Goal: Task Accomplishment & Management: Manage account settings

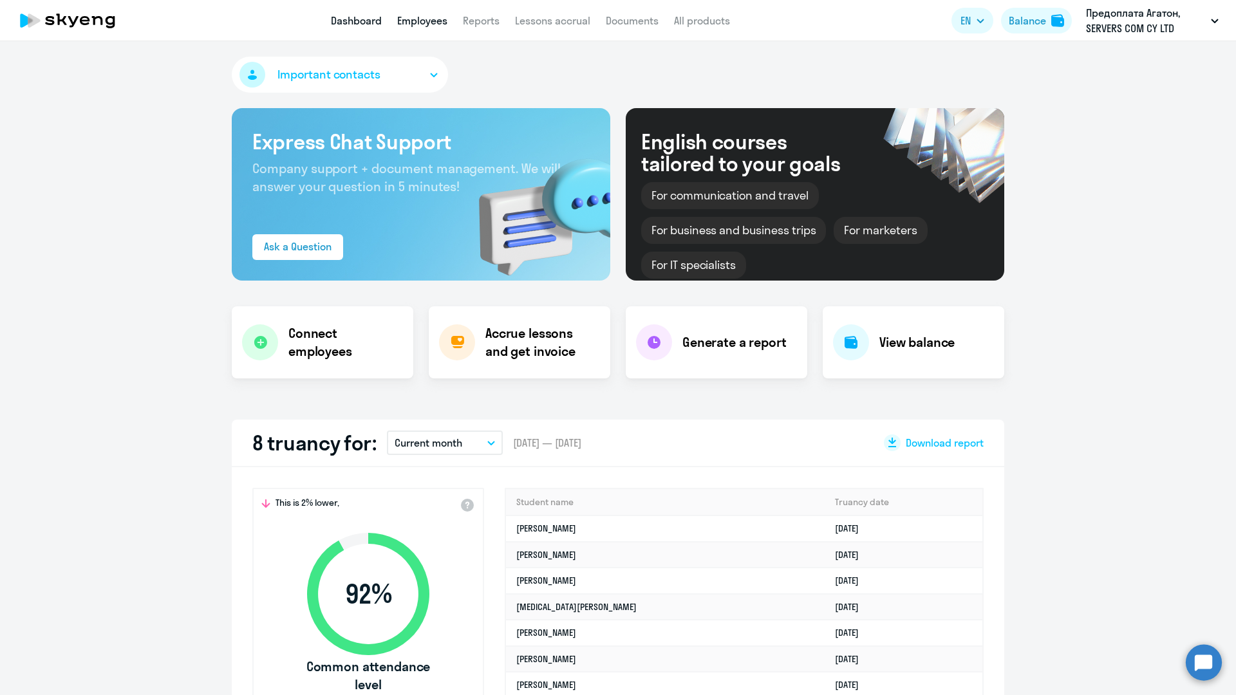
click at [409, 20] on link "Employees" at bounding box center [422, 20] width 50 height 13
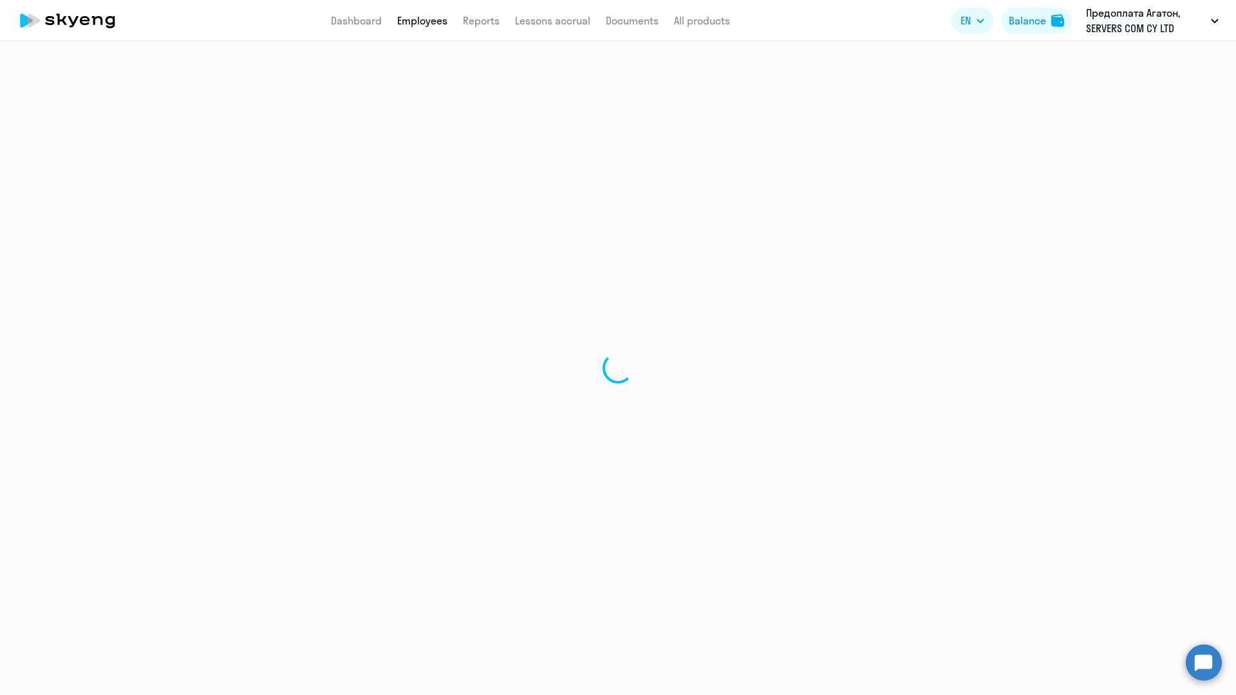
select select "30"
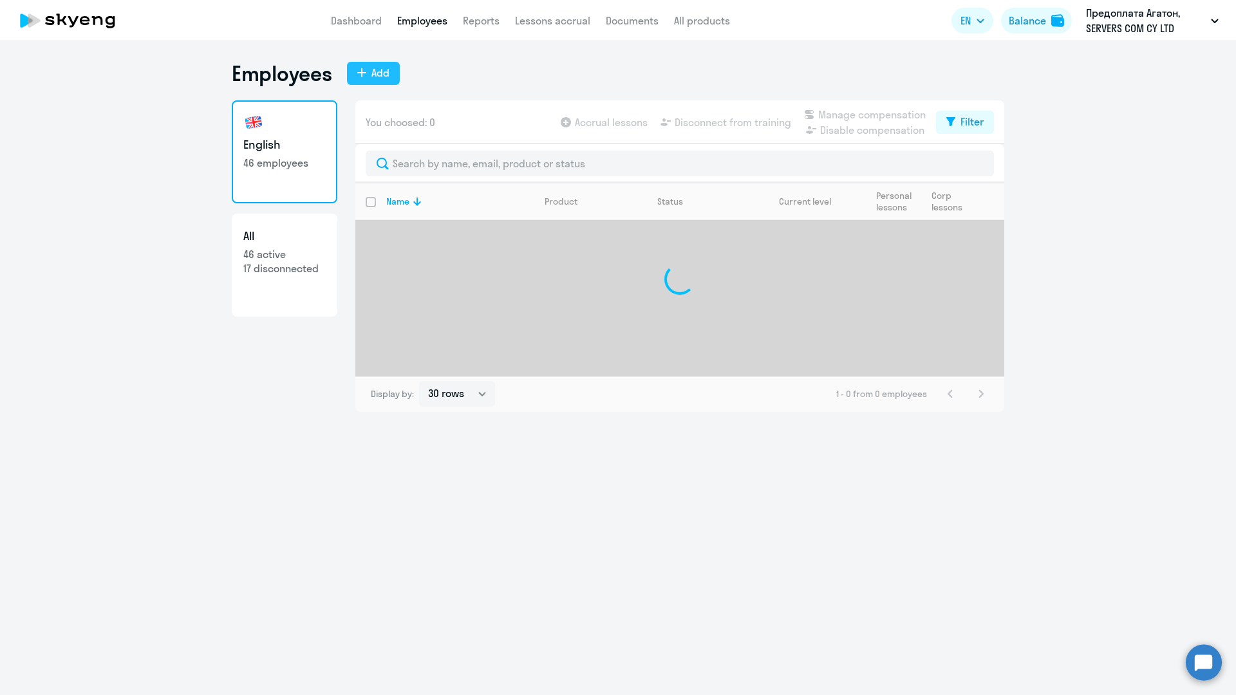
click at [375, 68] on div "Add" at bounding box center [380, 72] width 18 height 15
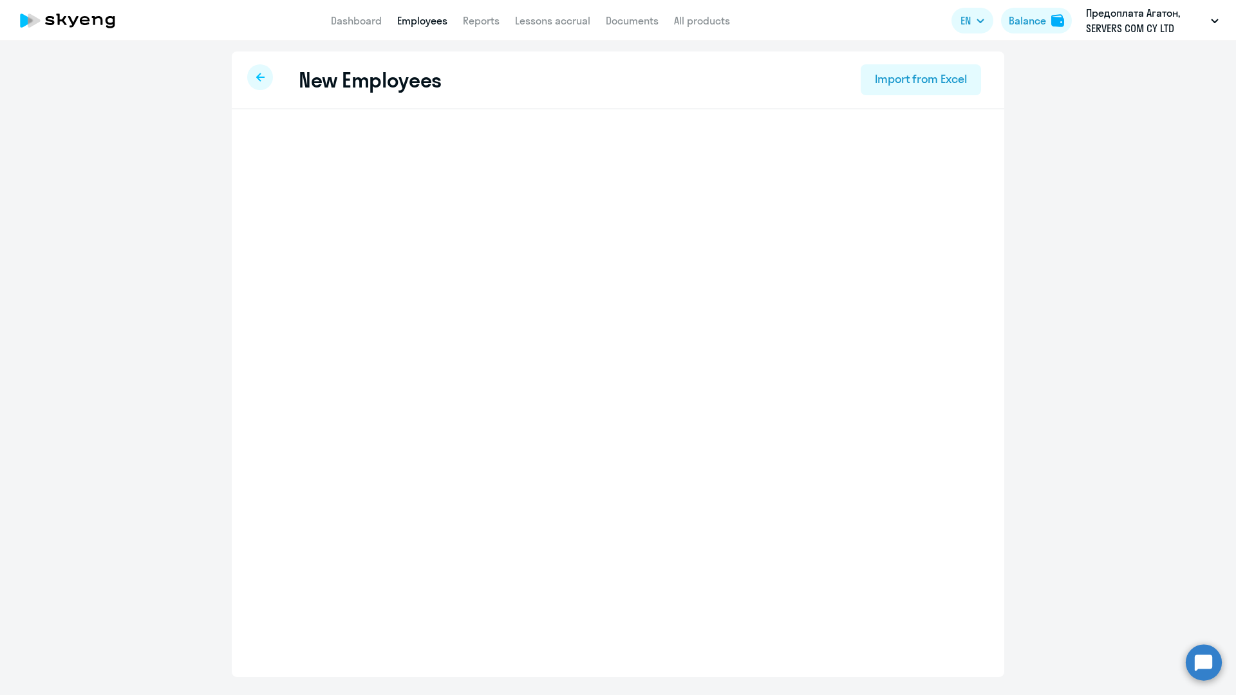
select select "english_adult_not_native_speaker"
select select "3"
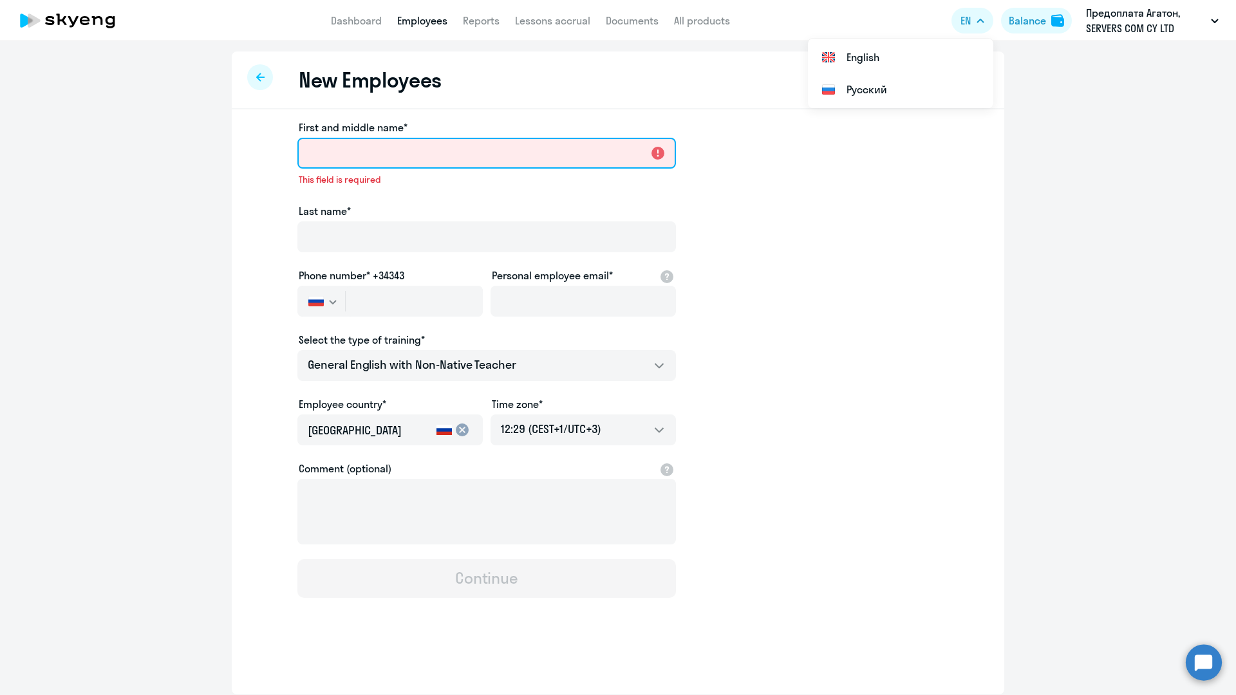
paste input "Ochira"
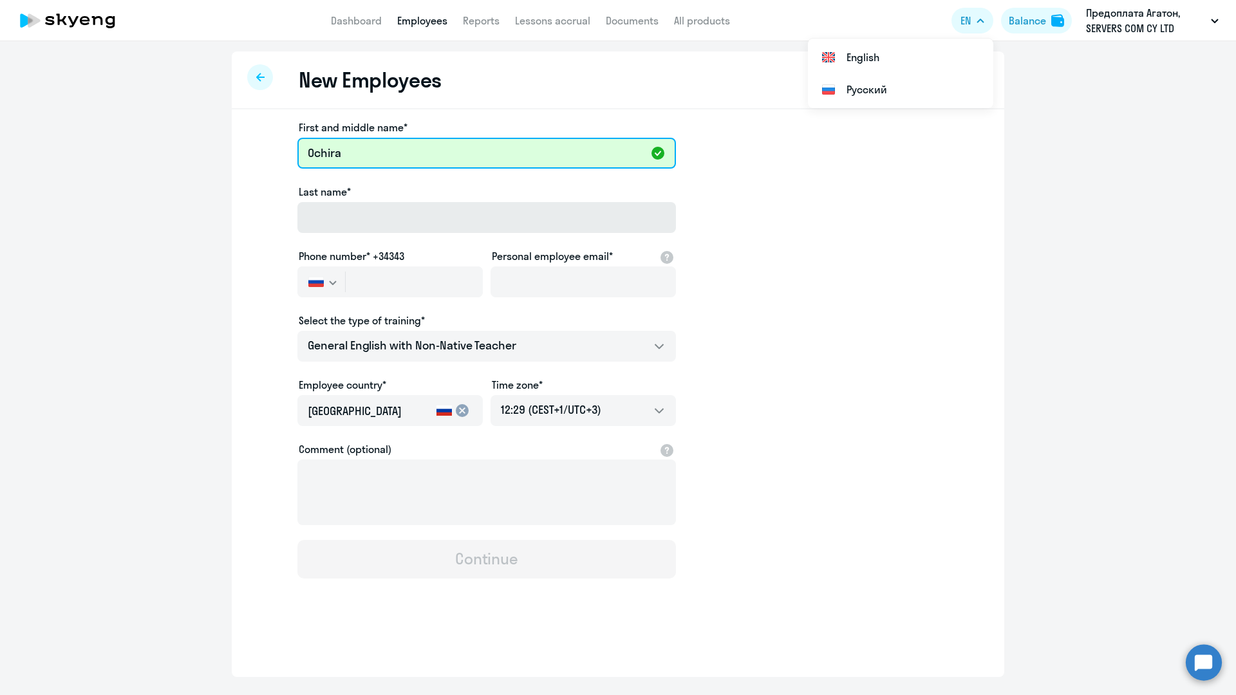
type input "Ochira"
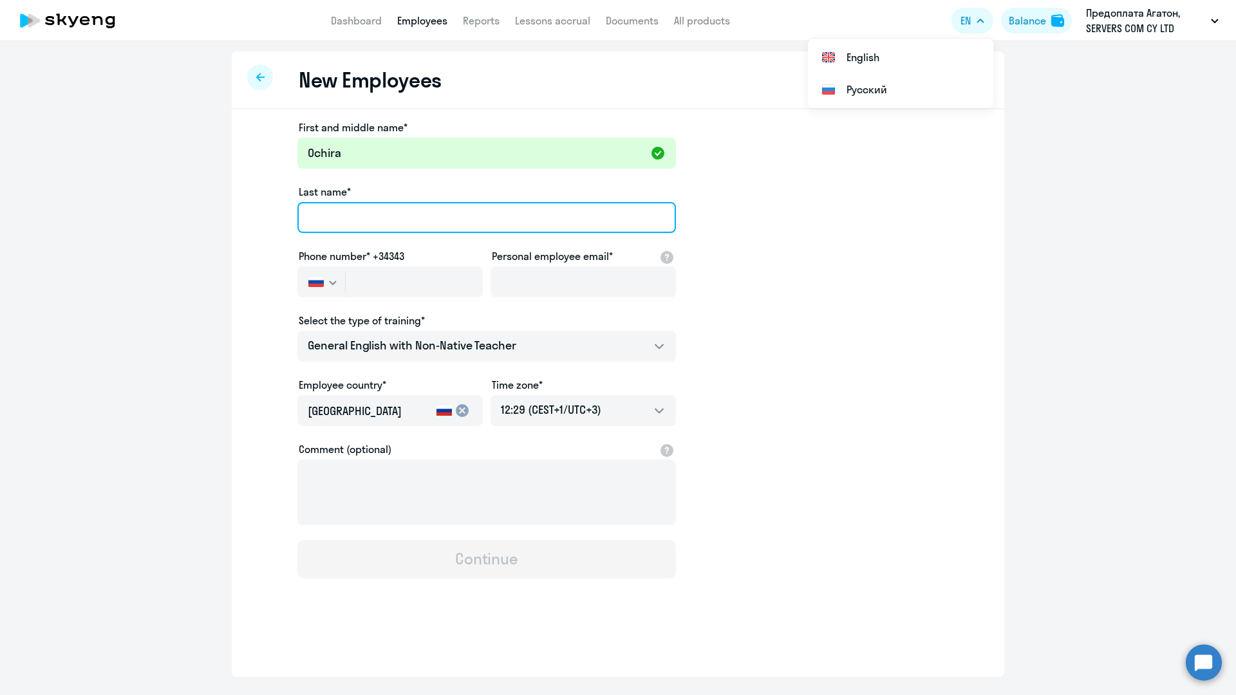
paste input "[PERSON_NAME]"
type input "[PERSON_NAME]"
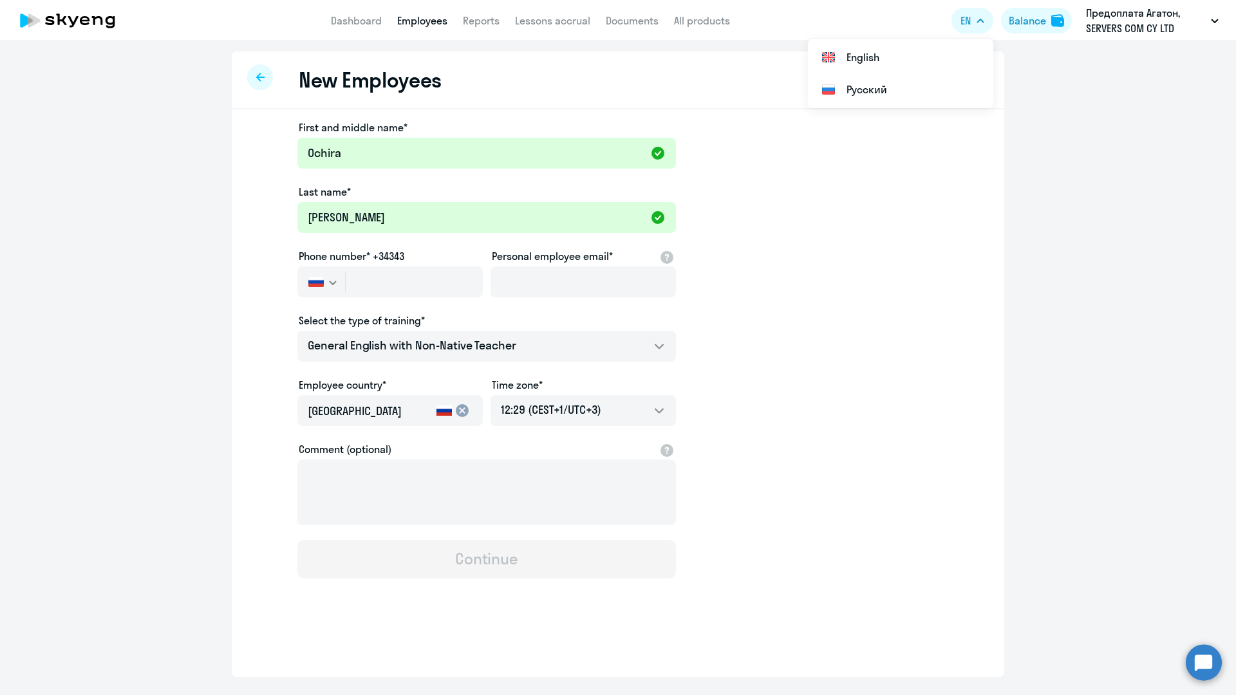
click at [261, 293] on app-new-student-form "First and middle name* [PERSON_NAME] Last name* [PERSON_NAME] Phone number* +34…" at bounding box center [617, 349] width 731 height 459
click at [456, 280] on input "text" at bounding box center [414, 281] width 137 height 31
paste input "[PHONE_NUMBER]"
type input "[PHONE_NUMBER]"
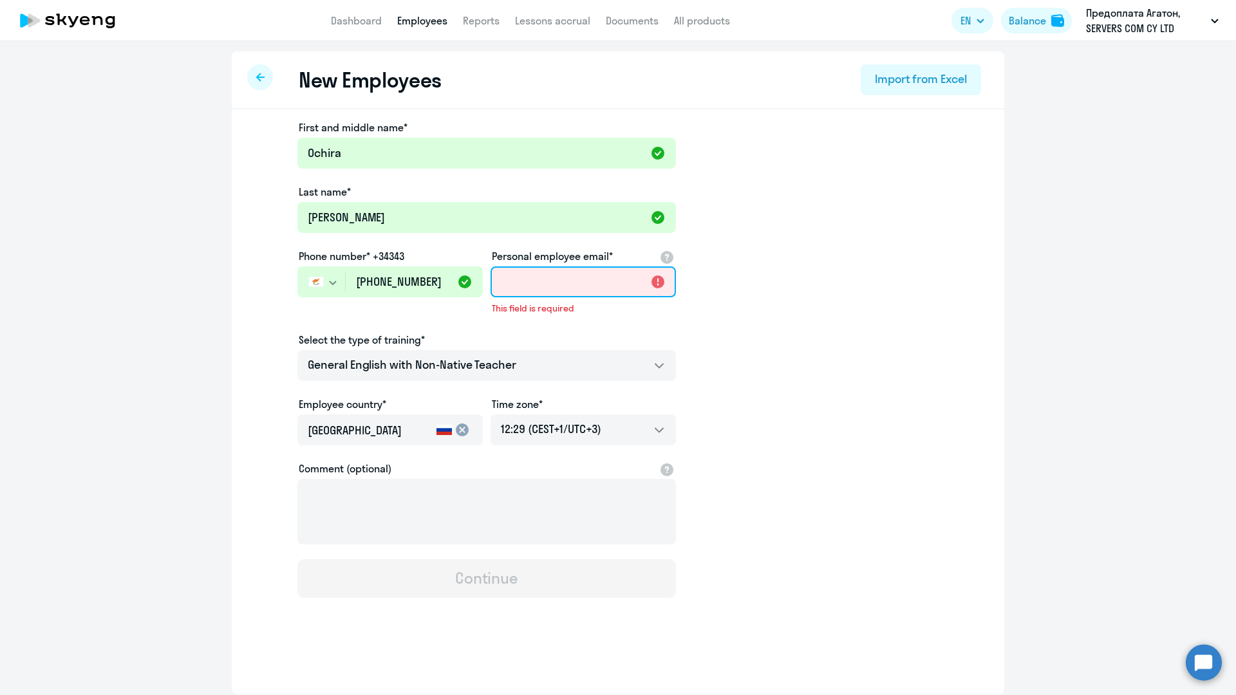
paste input "[EMAIL_ADDRESS][DOMAIN_NAME]"
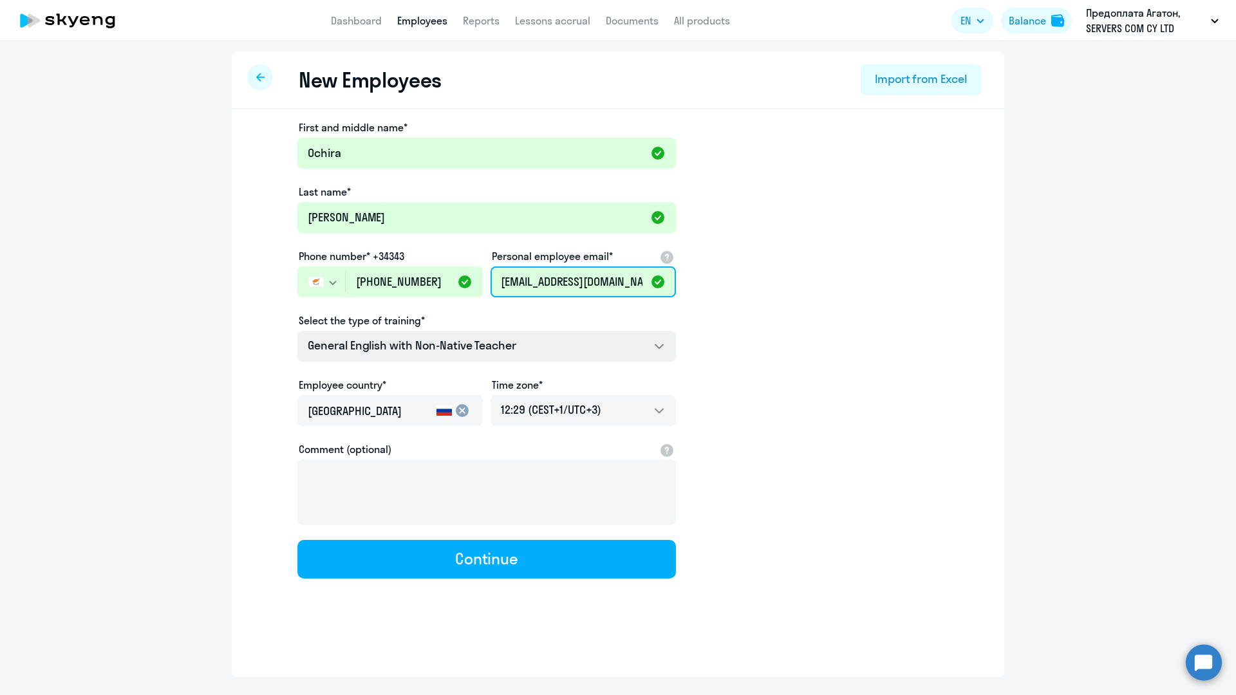
type input "[EMAIL_ADDRESS][DOMAIN_NAME]"
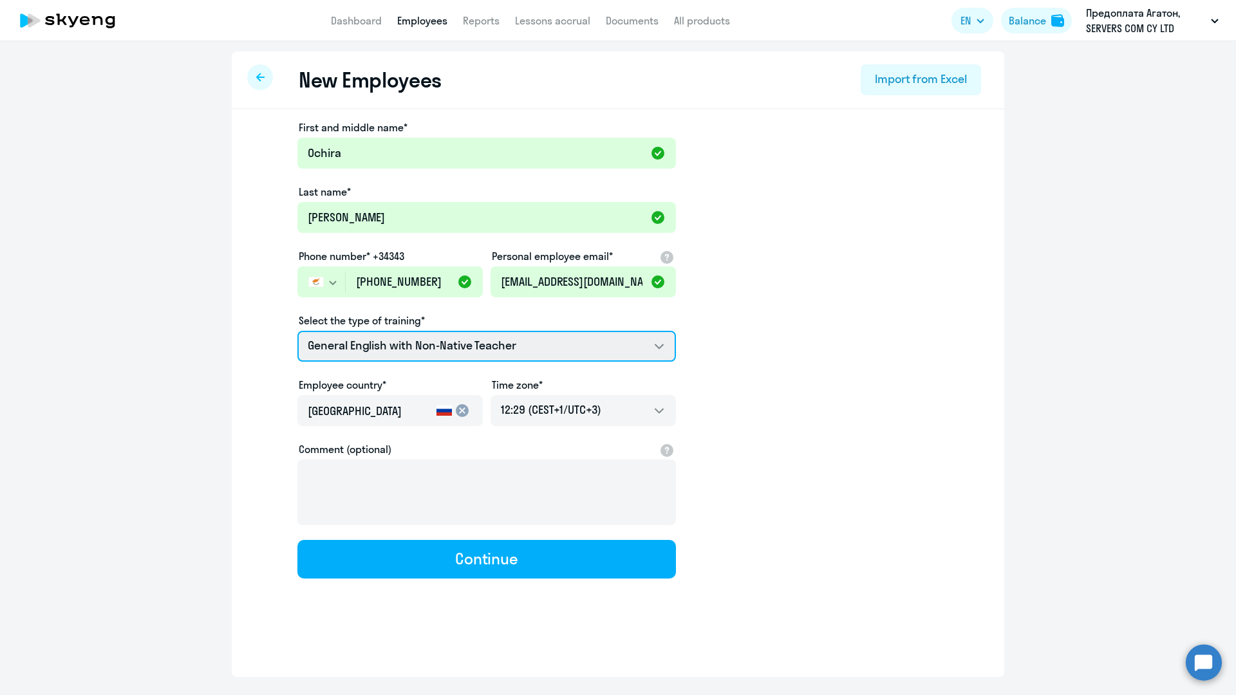
select select "english_adult_native_speaker"
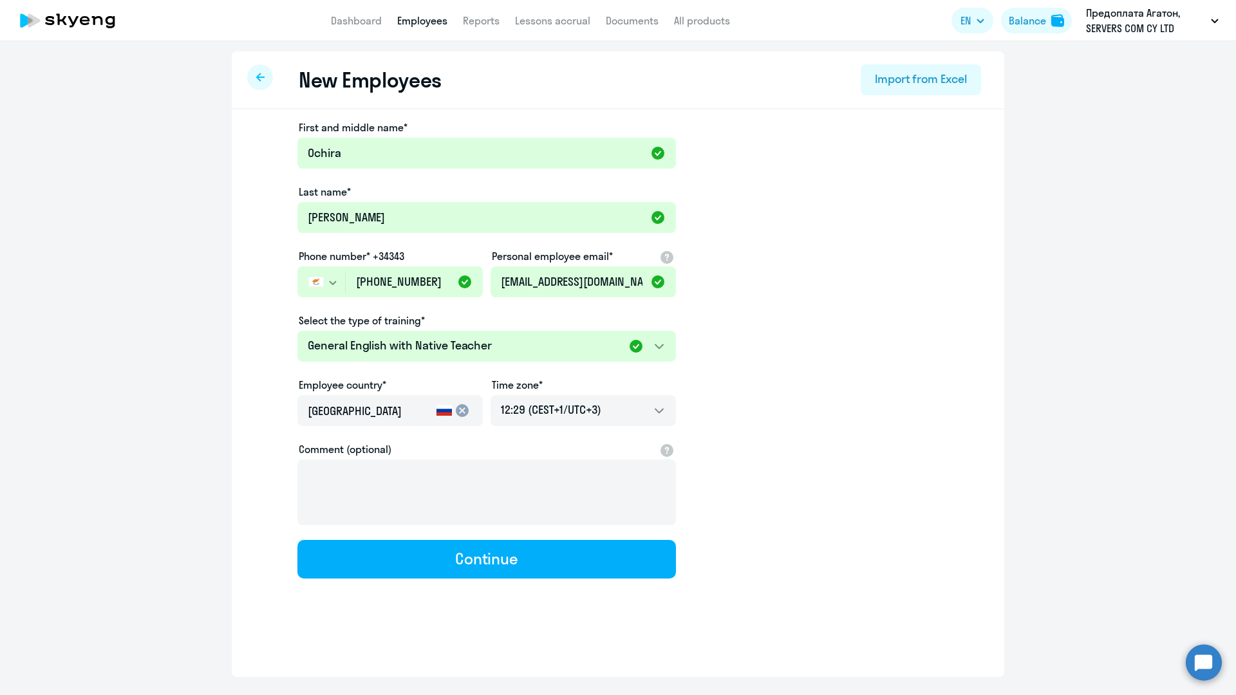
click at [462, 410] on mat-icon "cancel" at bounding box center [461, 410] width 15 height 15
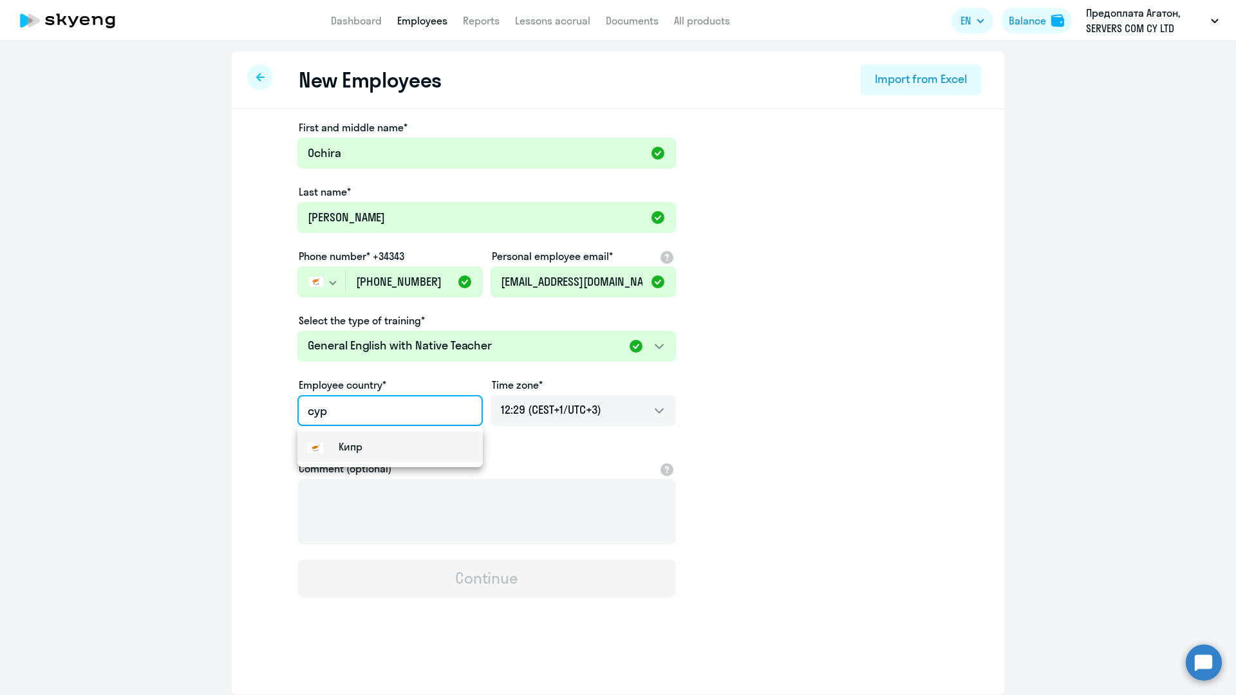
click at [358, 442] on small "Кипр" at bounding box center [350, 446] width 24 height 15
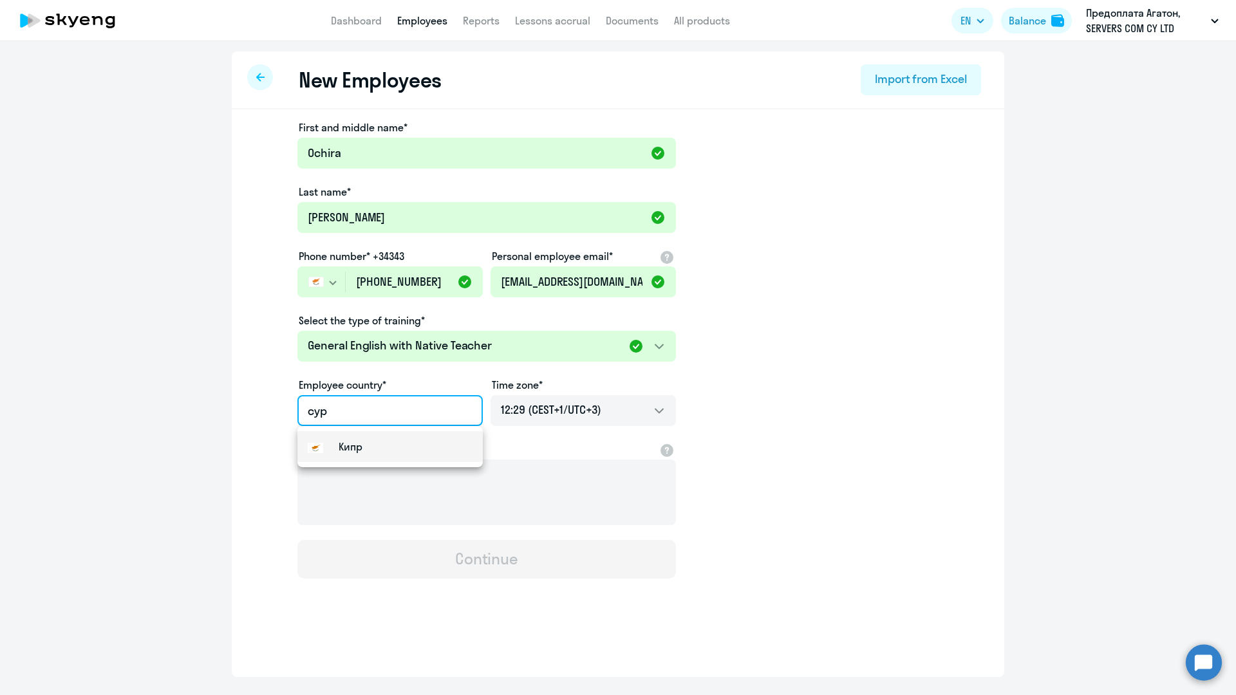
type input "Кипр"
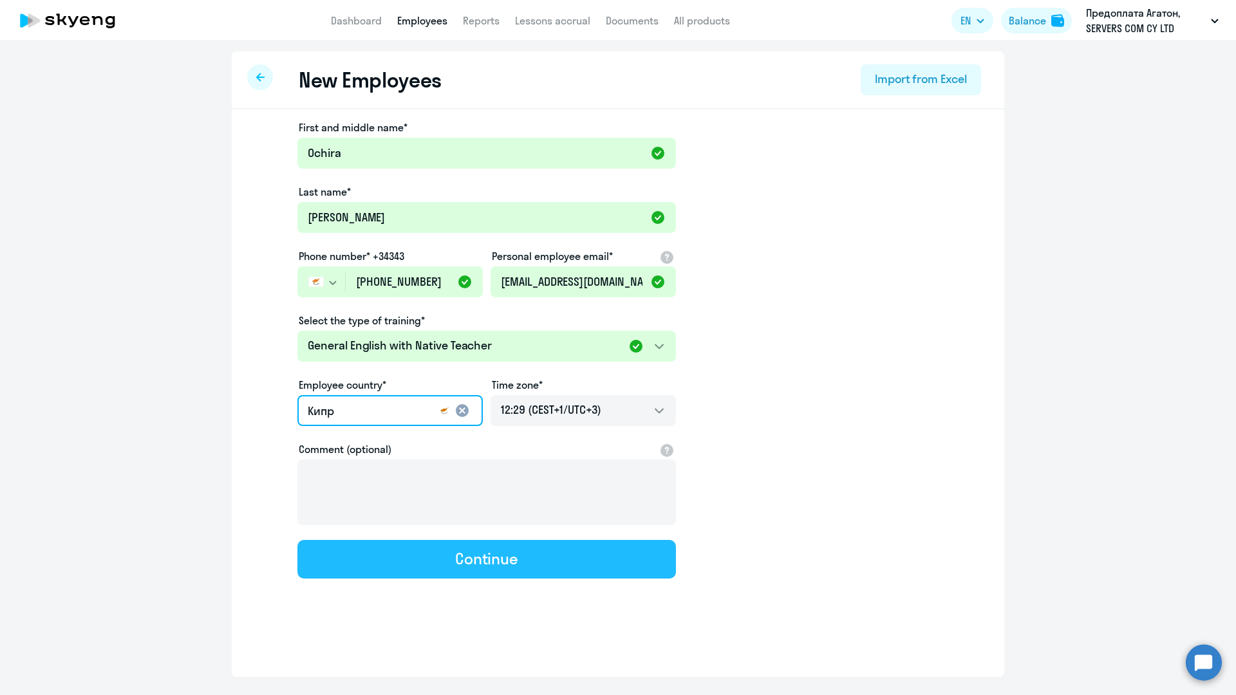
click at [449, 562] on button "Continue" at bounding box center [486, 559] width 378 height 39
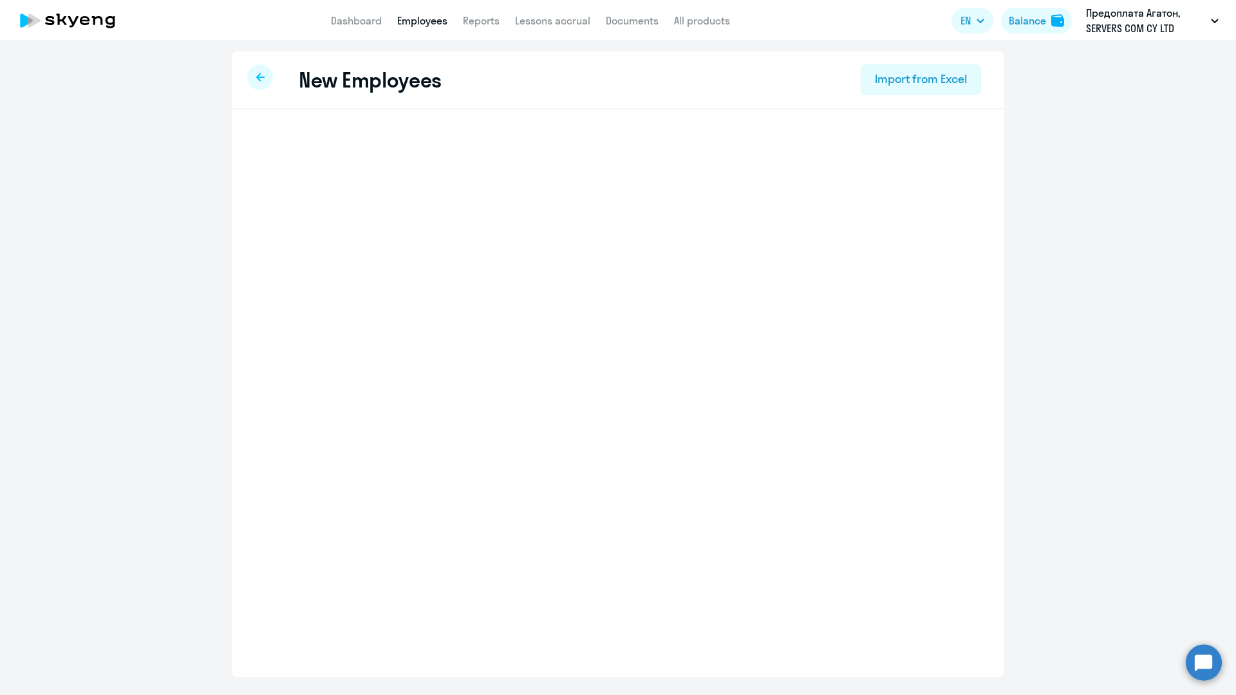
select select "english_adult_native_speaker"
select select "3"
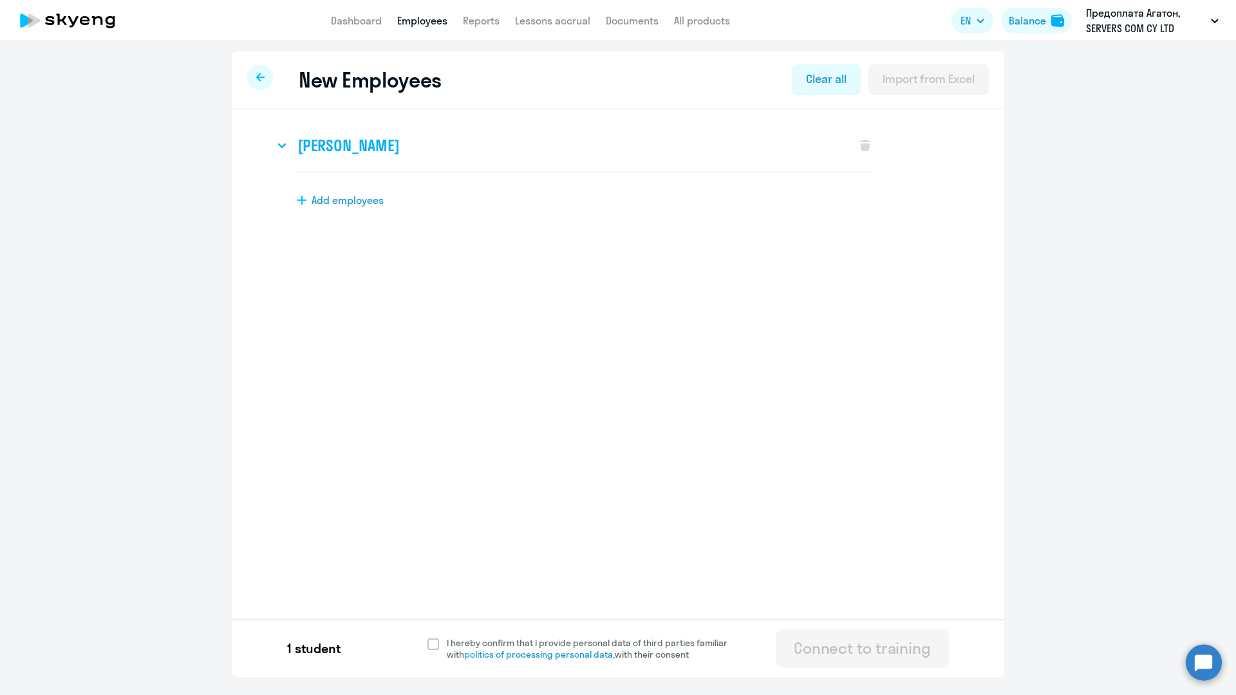
click at [284, 141] on svg-icon at bounding box center [281, 145] width 15 height 15
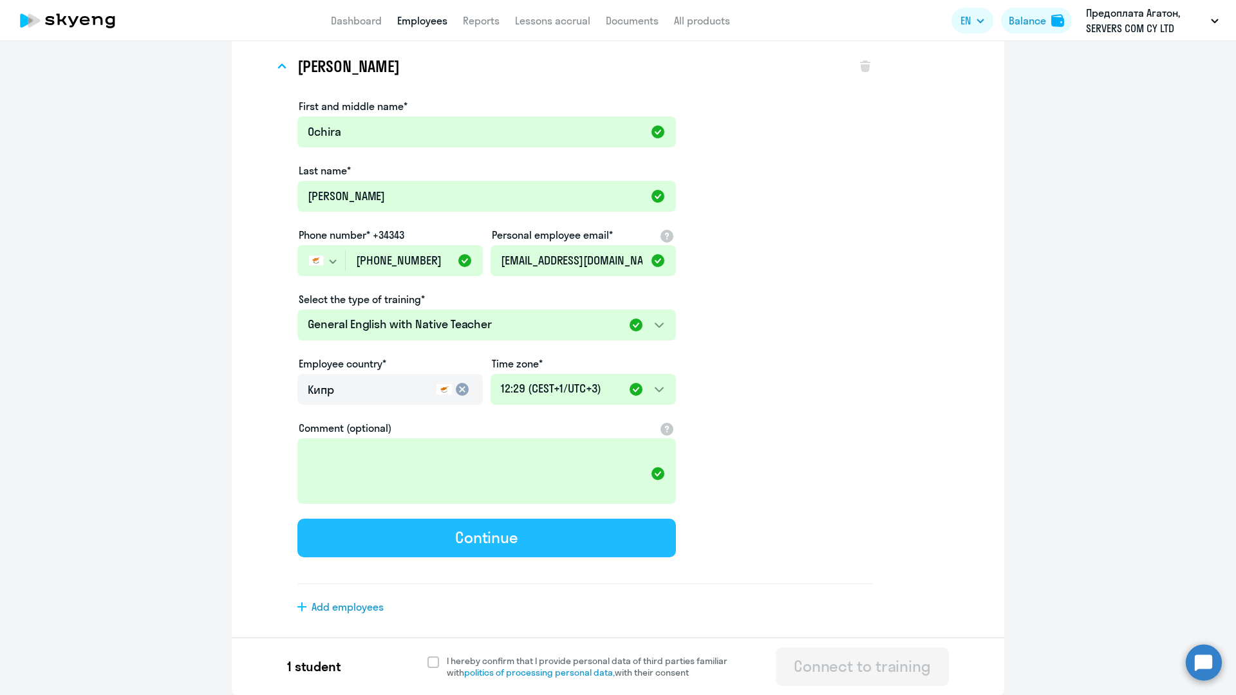
scroll to position [79, 0]
click at [492, 538] on div "Continue" at bounding box center [486, 538] width 63 height 21
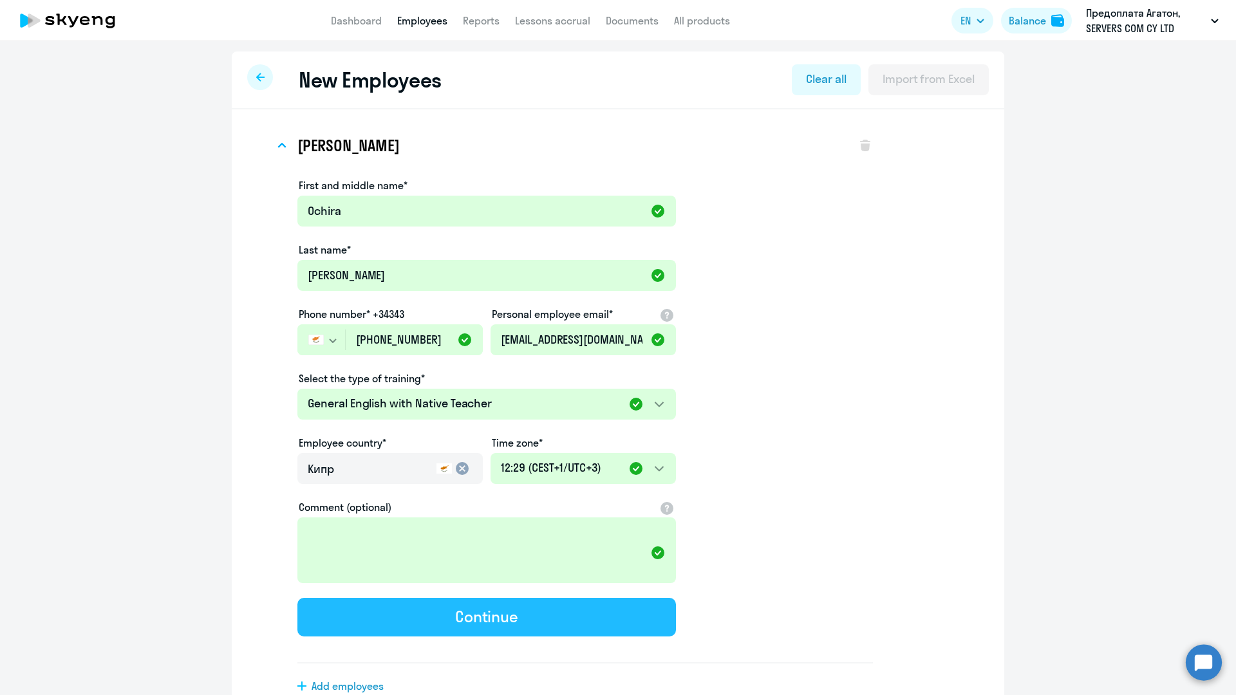
select select "english_adult_native_speaker"
select select "3"
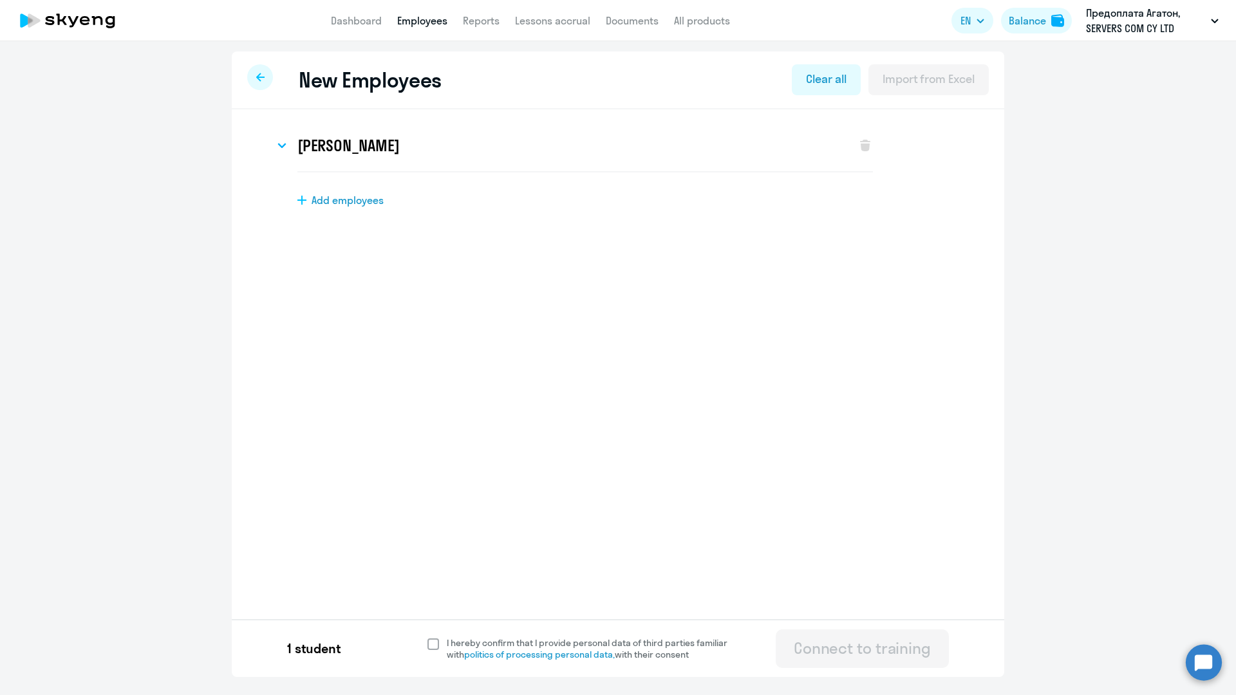
click at [434, 647] on span at bounding box center [433, 644] width 12 height 12
click at [427, 637] on input "I hereby confirm that I provide personal data of third parties familiar with po…" at bounding box center [427, 636] width 1 height 1
checkbox input "true"
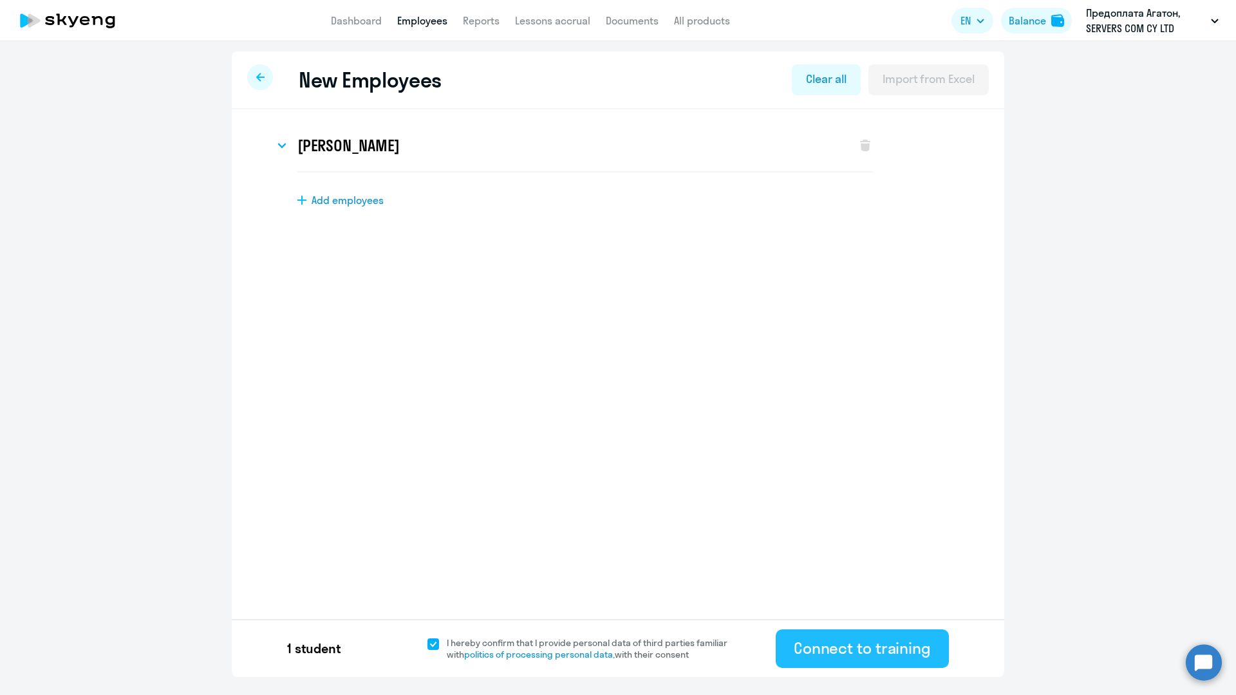
click at [876, 642] on div "Connect to training" at bounding box center [861, 648] width 137 height 21
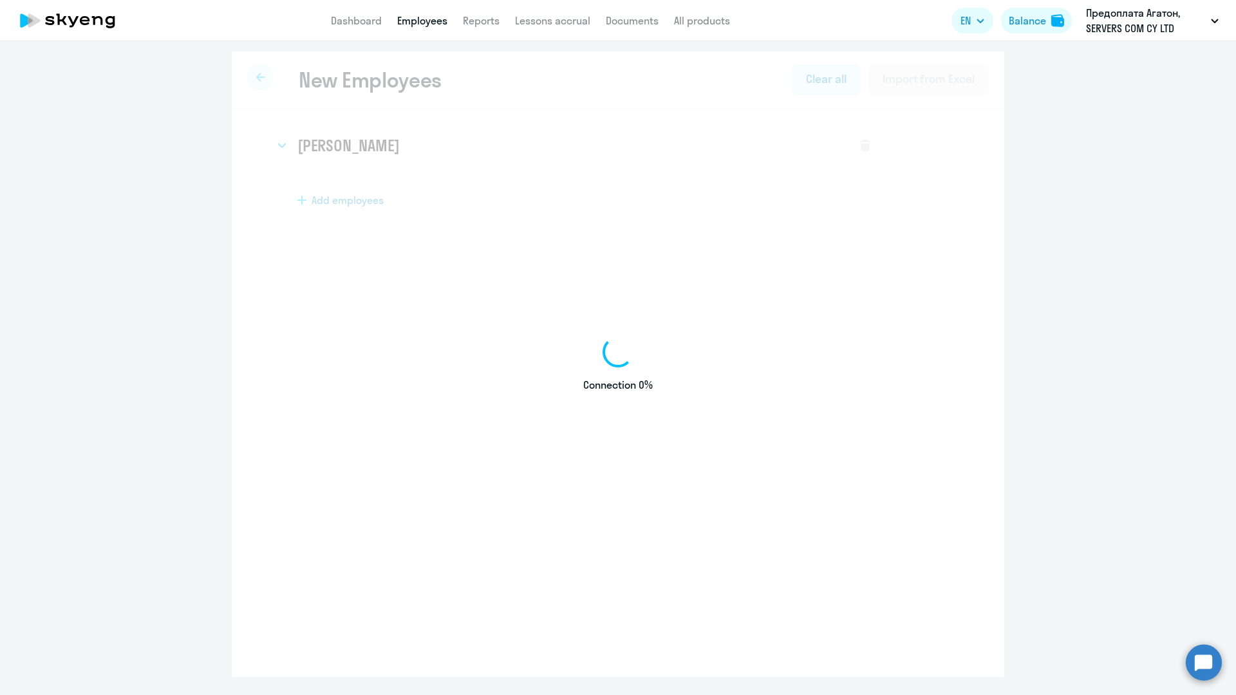
select select "english_adult_not_native_speaker"
select select "3"
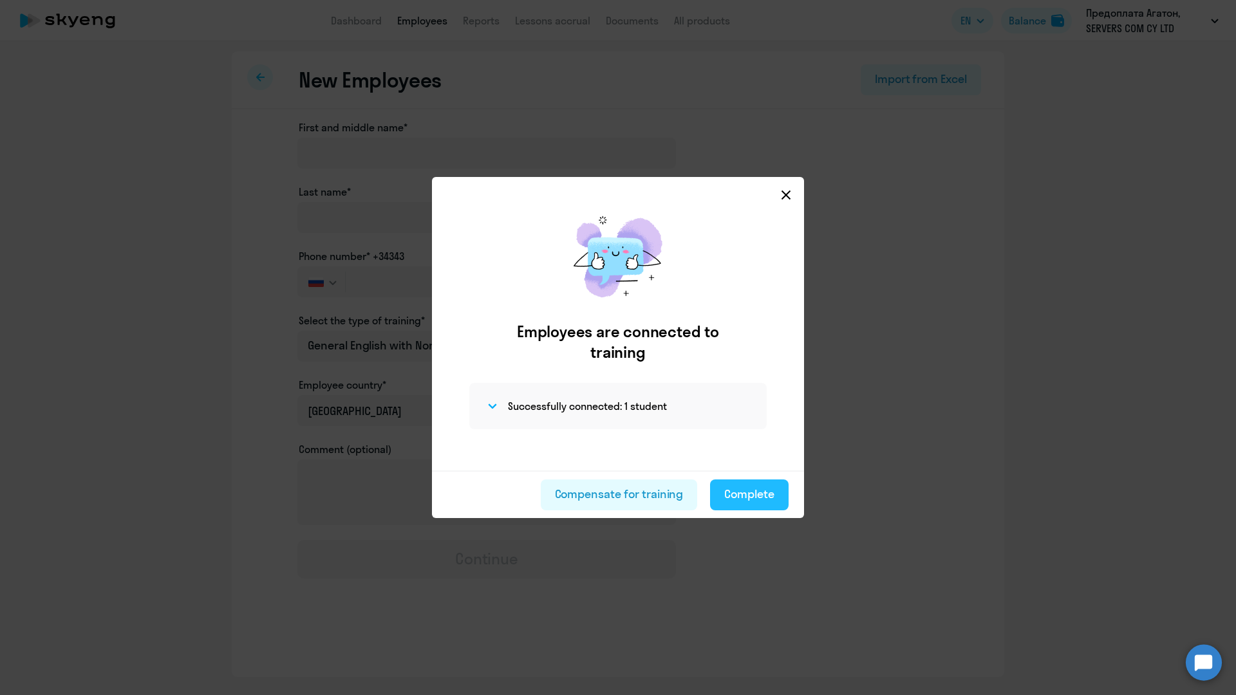
click at [748, 497] on div "Complete" at bounding box center [749, 494] width 50 height 17
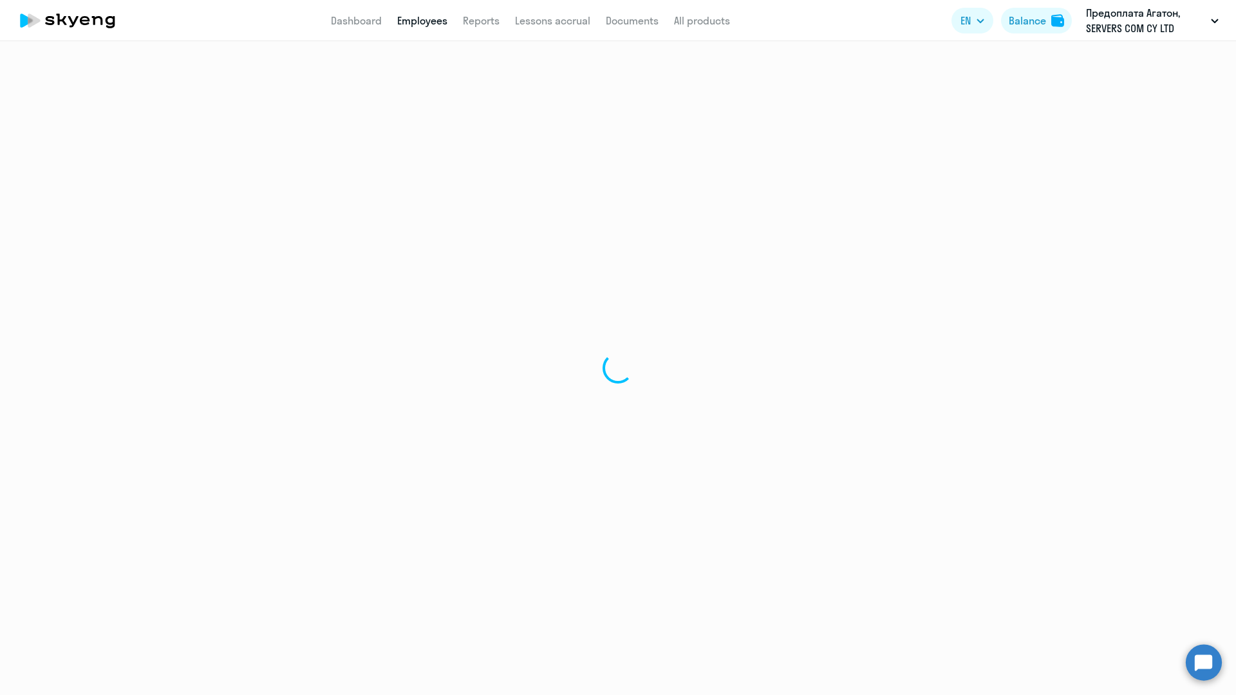
select select "30"
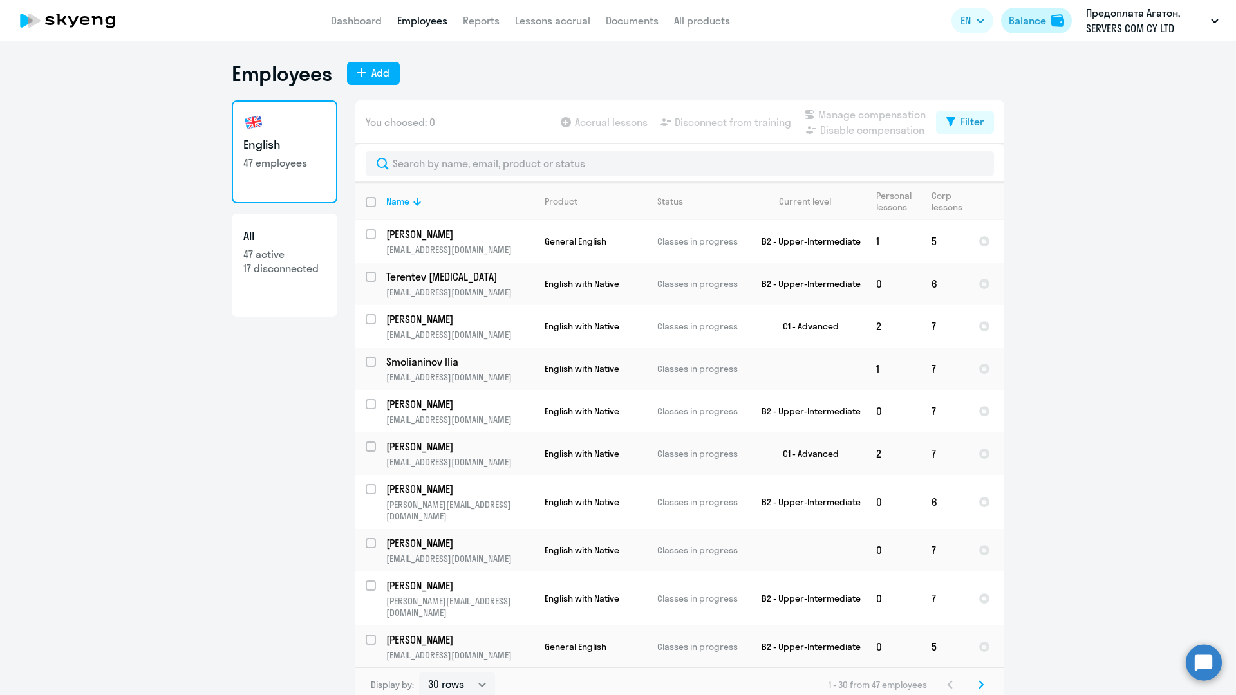
click at [1026, 25] on div "Balance" at bounding box center [1026, 20] width 37 height 15
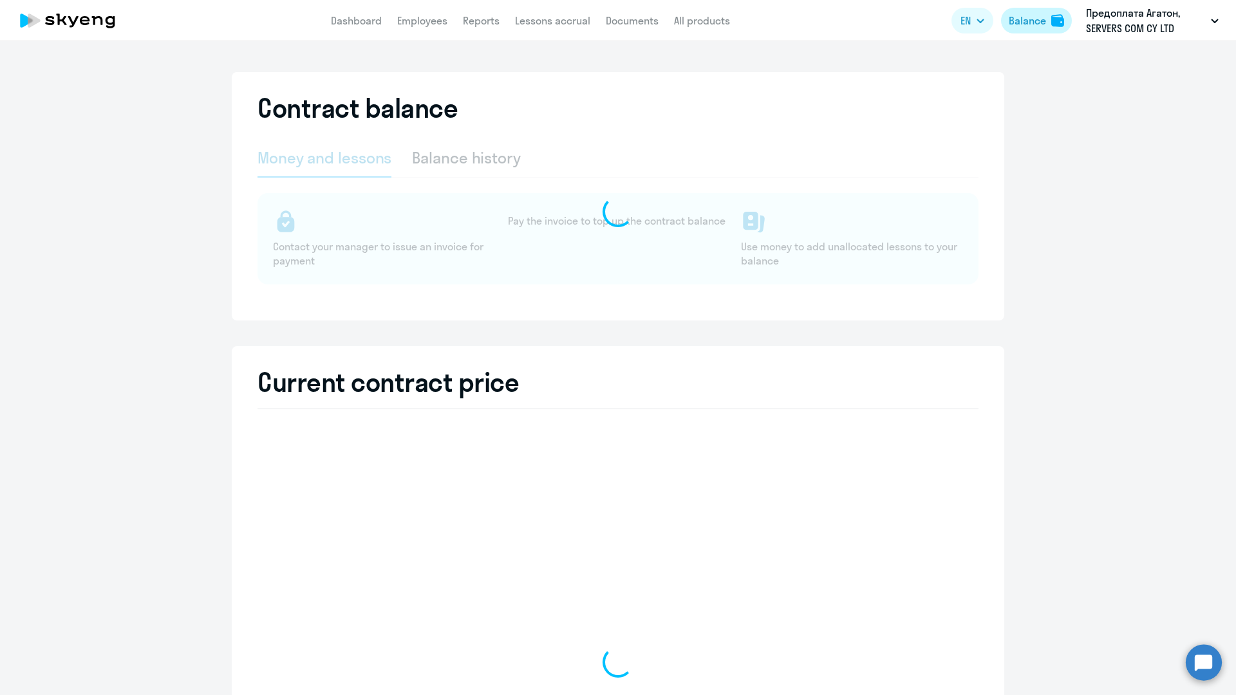
select select "english_adult_not_native_speaker"
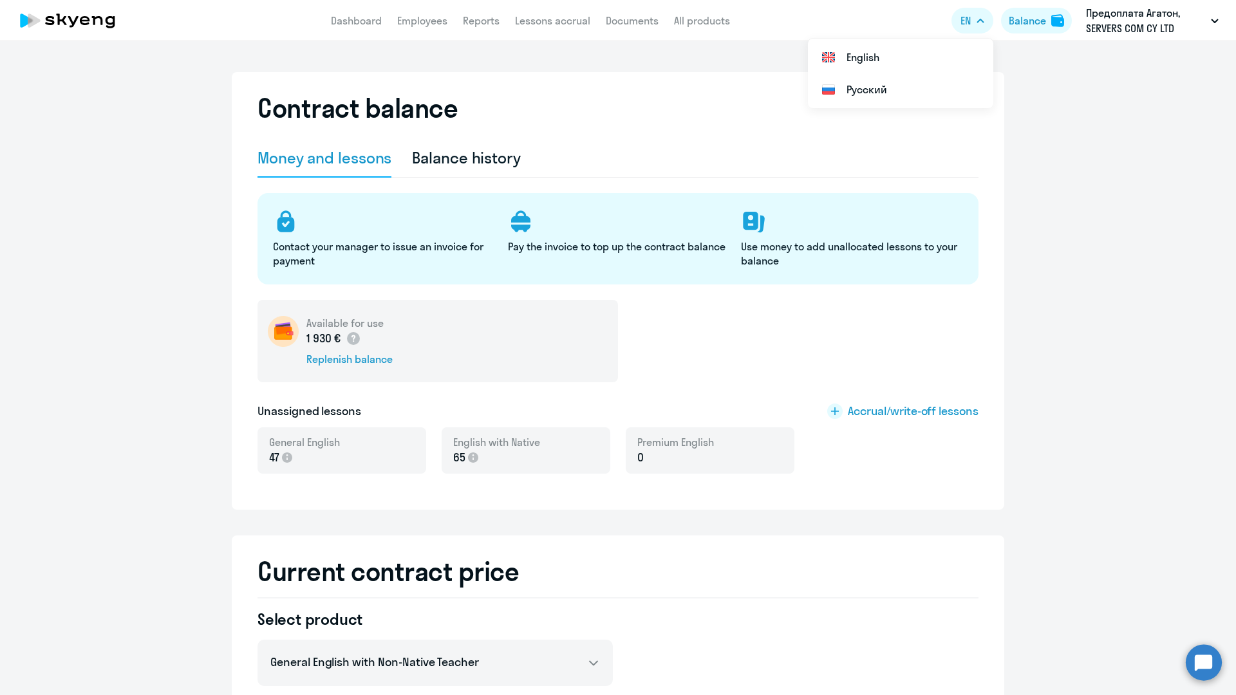
click at [505, 454] on p "65" at bounding box center [496, 457] width 87 height 17
click at [832, 411] on icon at bounding box center [835, 411] width 8 height 8
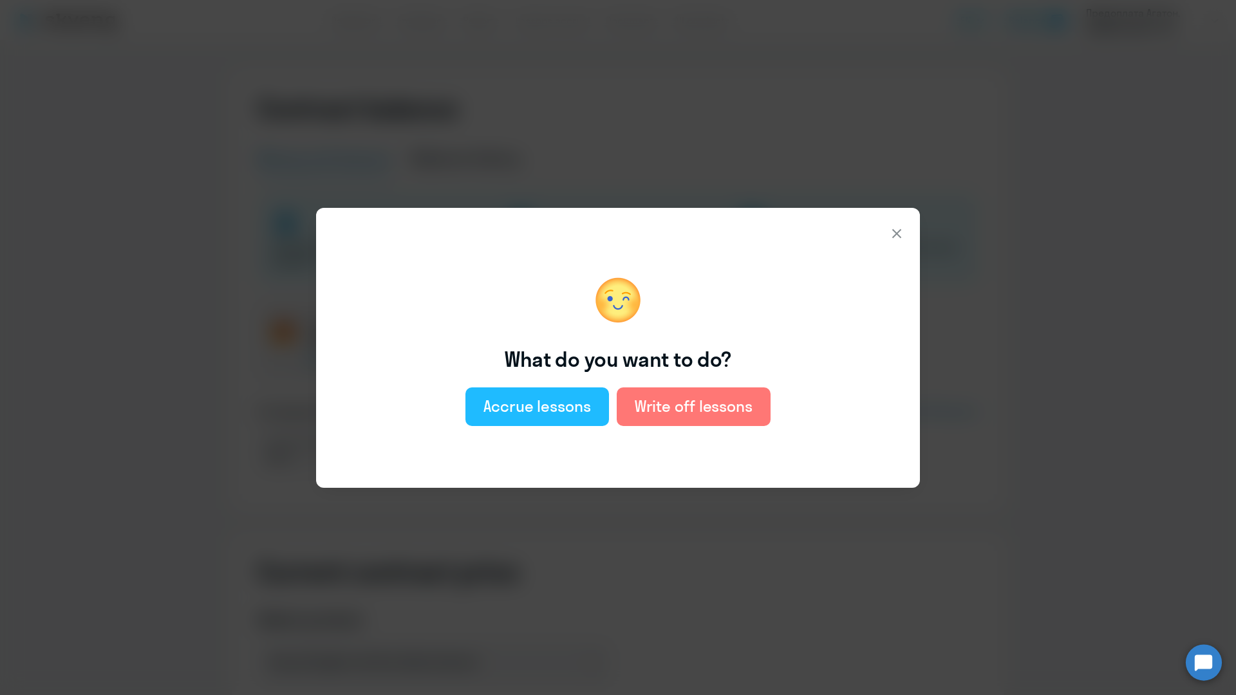
click at [521, 408] on div "Accrue lessons" at bounding box center [536, 406] width 107 height 21
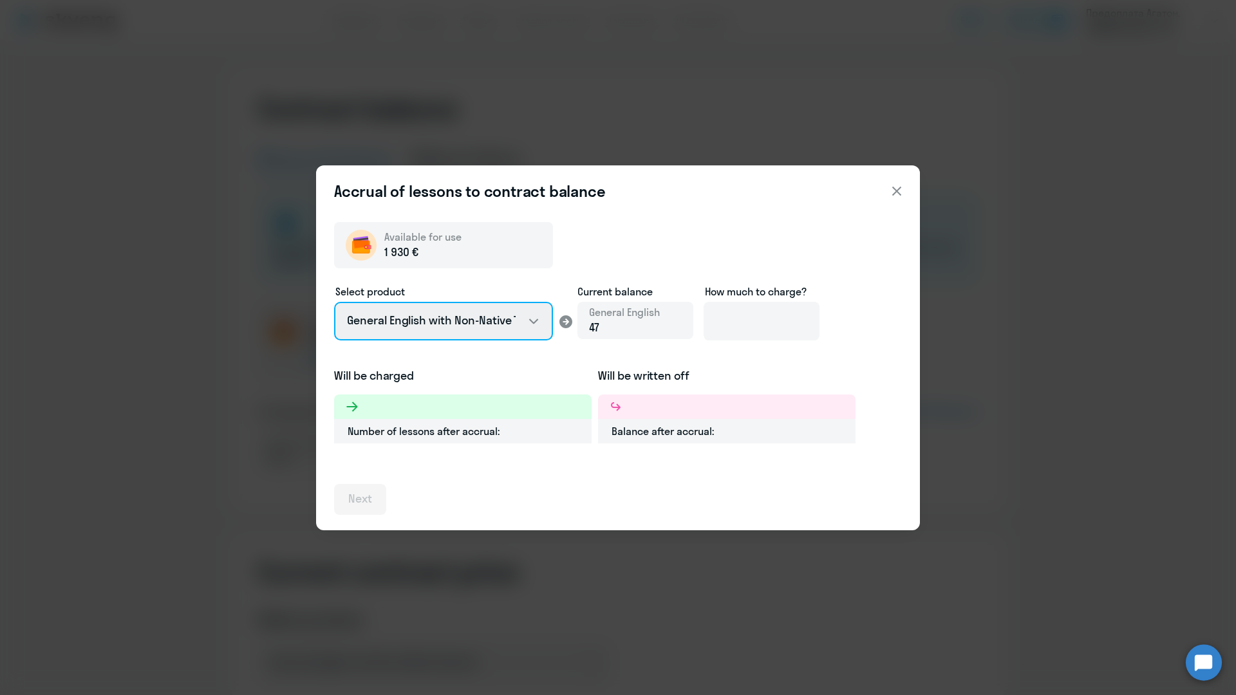
select select "english_adult_native_speaker"
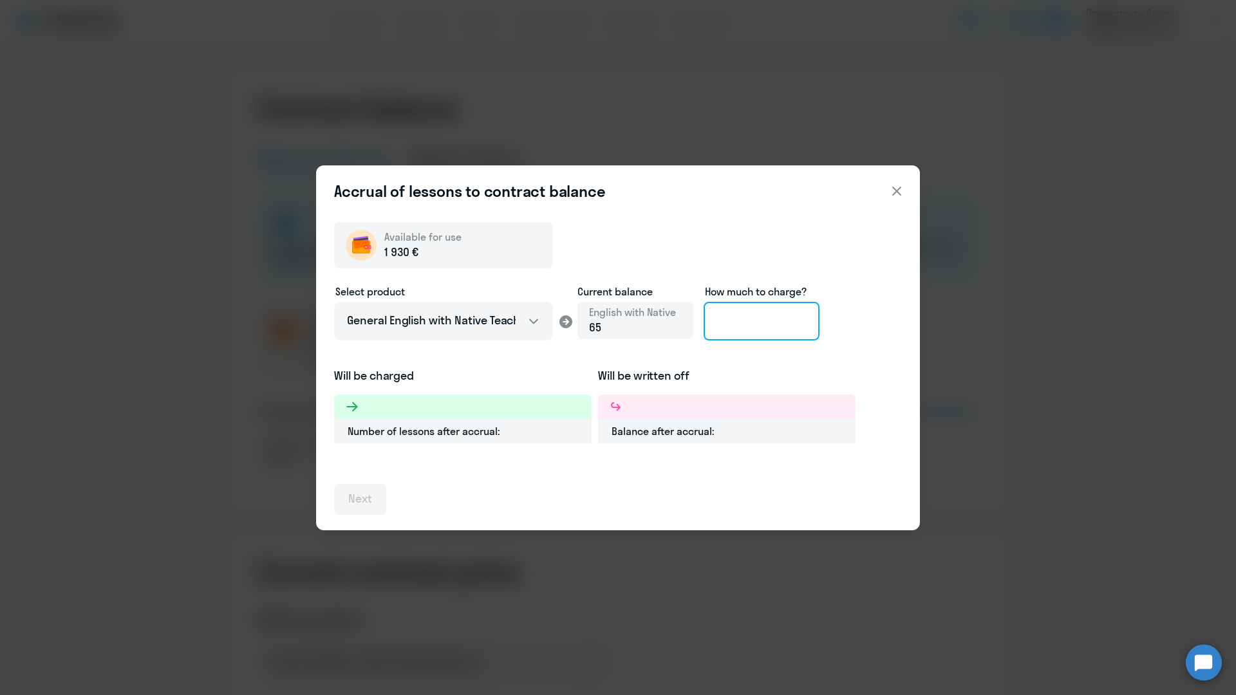
click at [755, 319] on input at bounding box center [761, 321] width 116 height 39
type input "8"
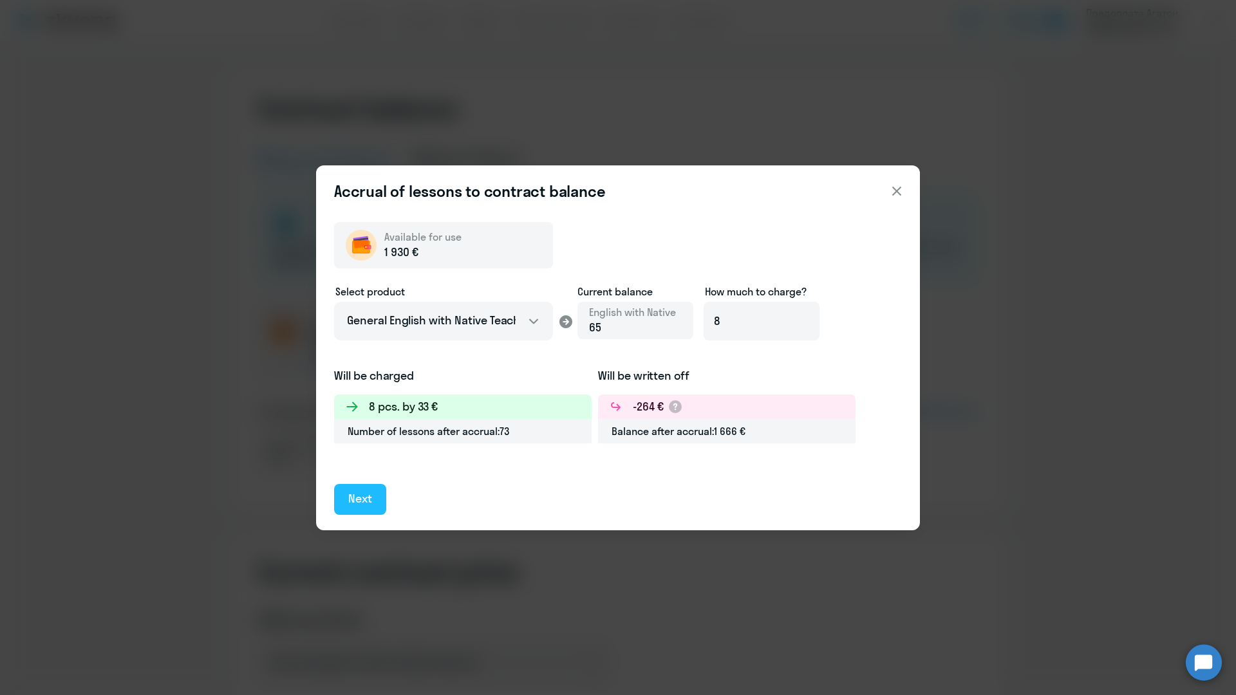
click at [361, 506] on div "Next" at bounding box center [360, 498] width 24 height 17
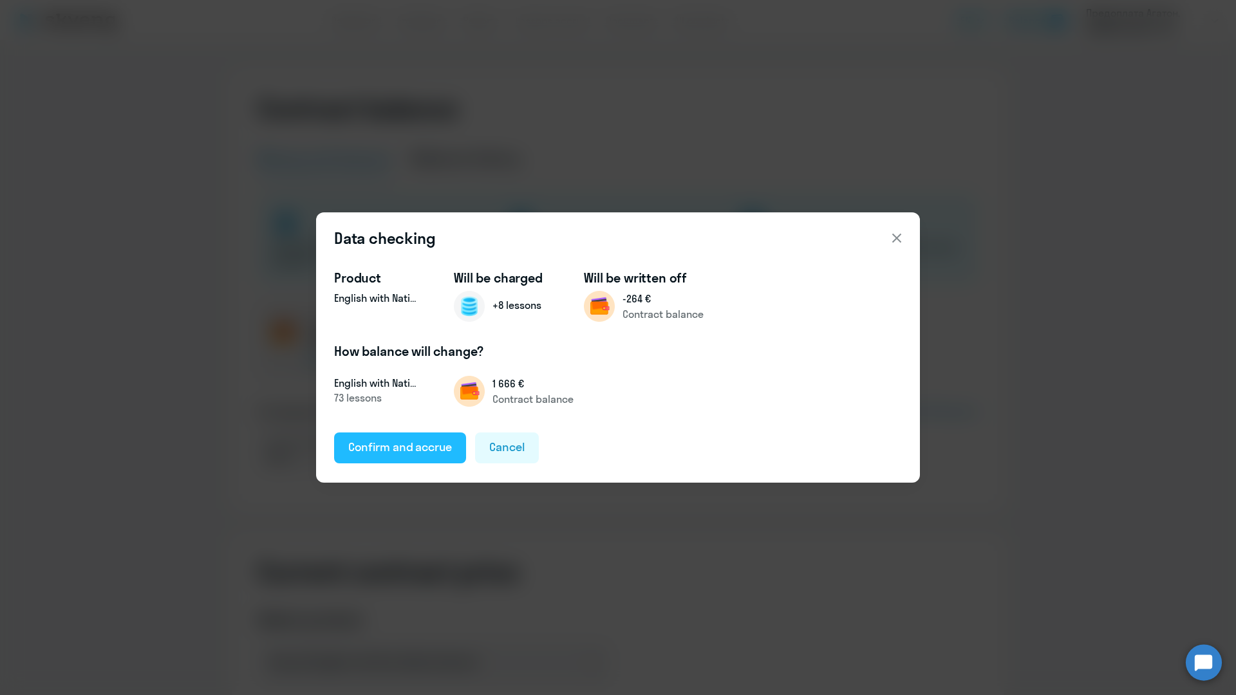
click at [414, 451] on div "Confirm and accrue" at bounding box center [400, 447] width 104 height 17
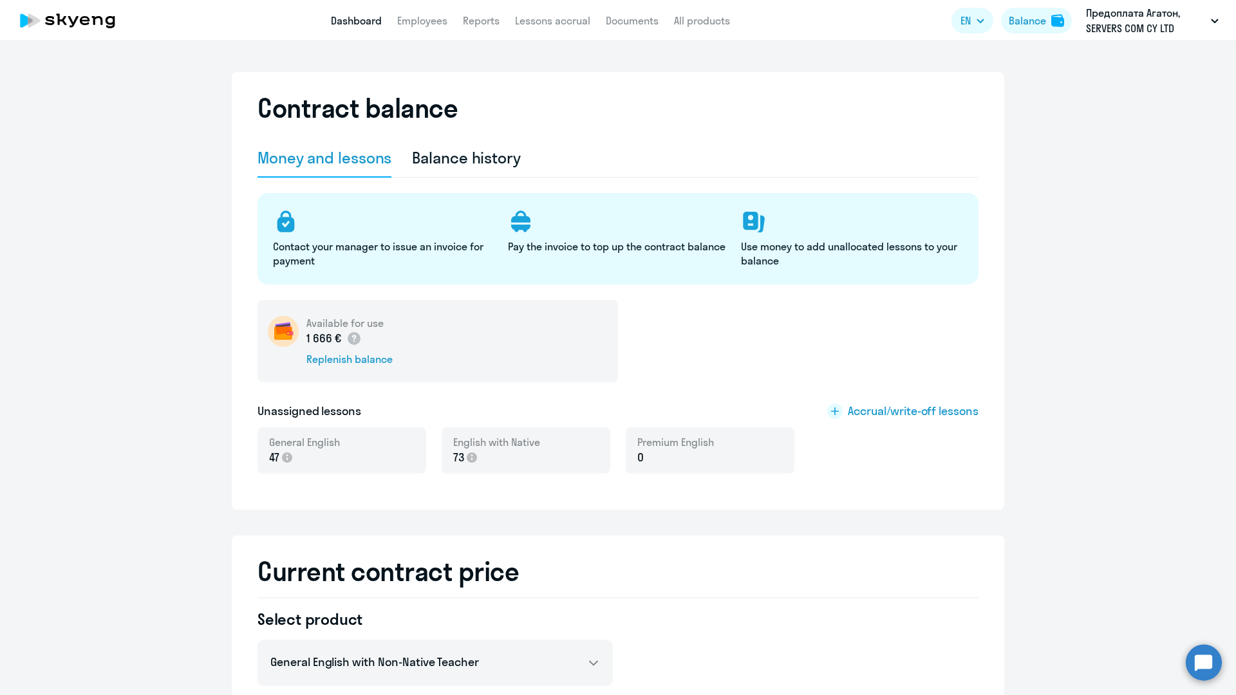
click at [347, 19] on link "Dashboard" at bounding box center [356, 20] width 51 height 13
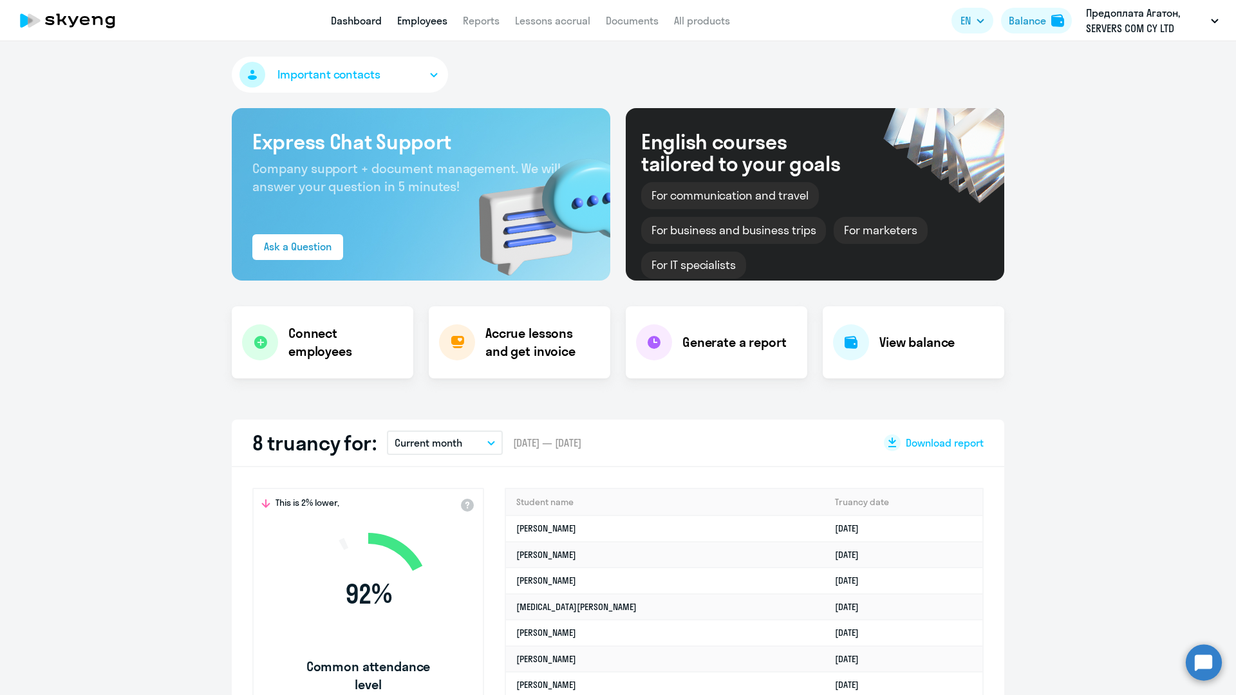
click at [409, 19] on link "Employees" at bounding box center [422, 20] width 50 height 13
select select "30"
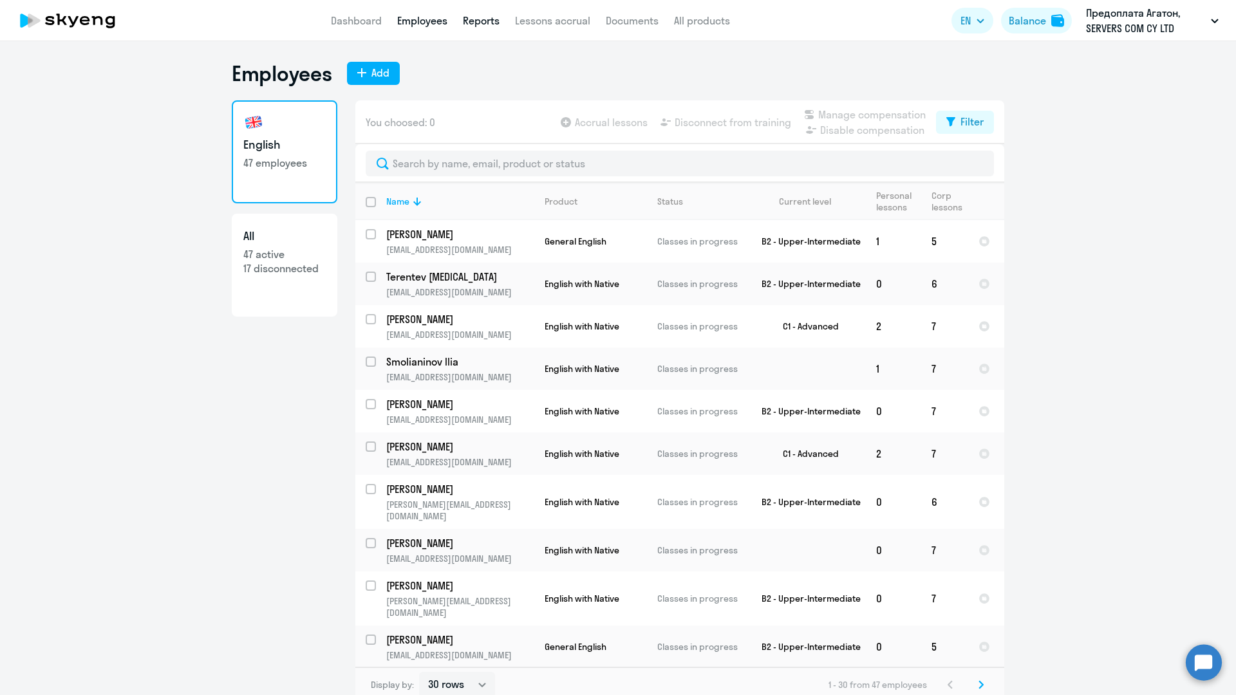
click at [476, 18] on link "Reports" at bounding box center [481, 20] width 37 height 13
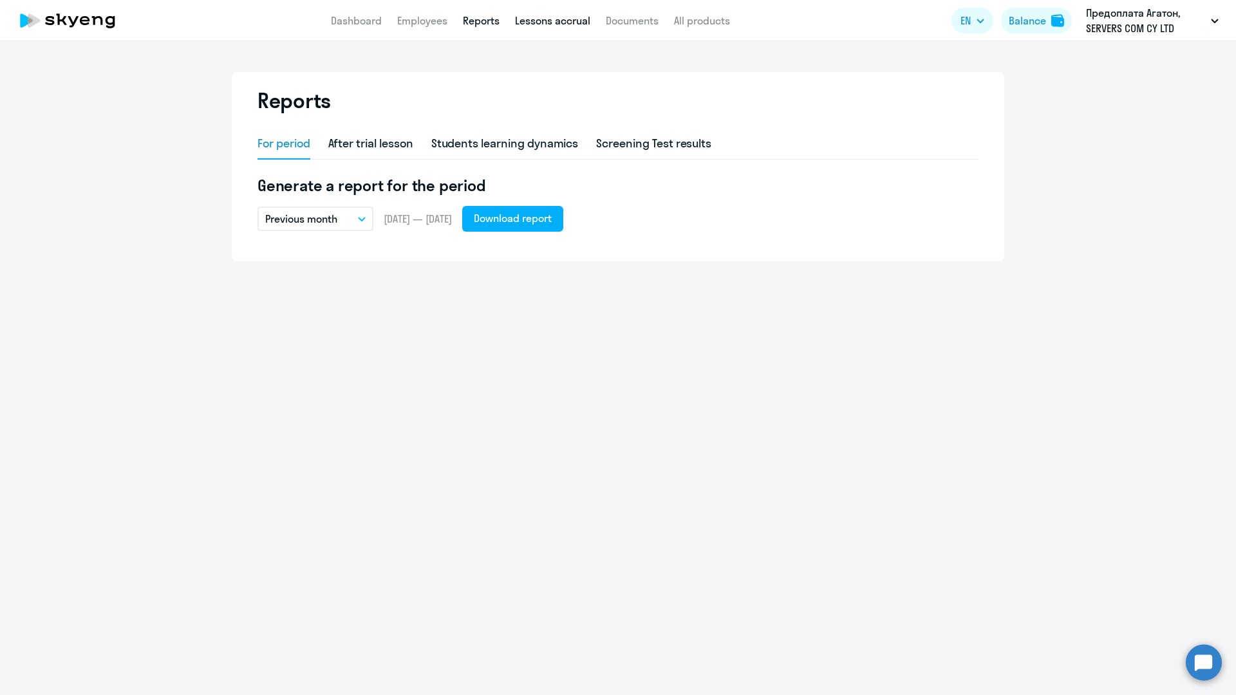
click at [521, 19] on link "Lessons accrual" at bounding box center [552, 20] width 75 height 13
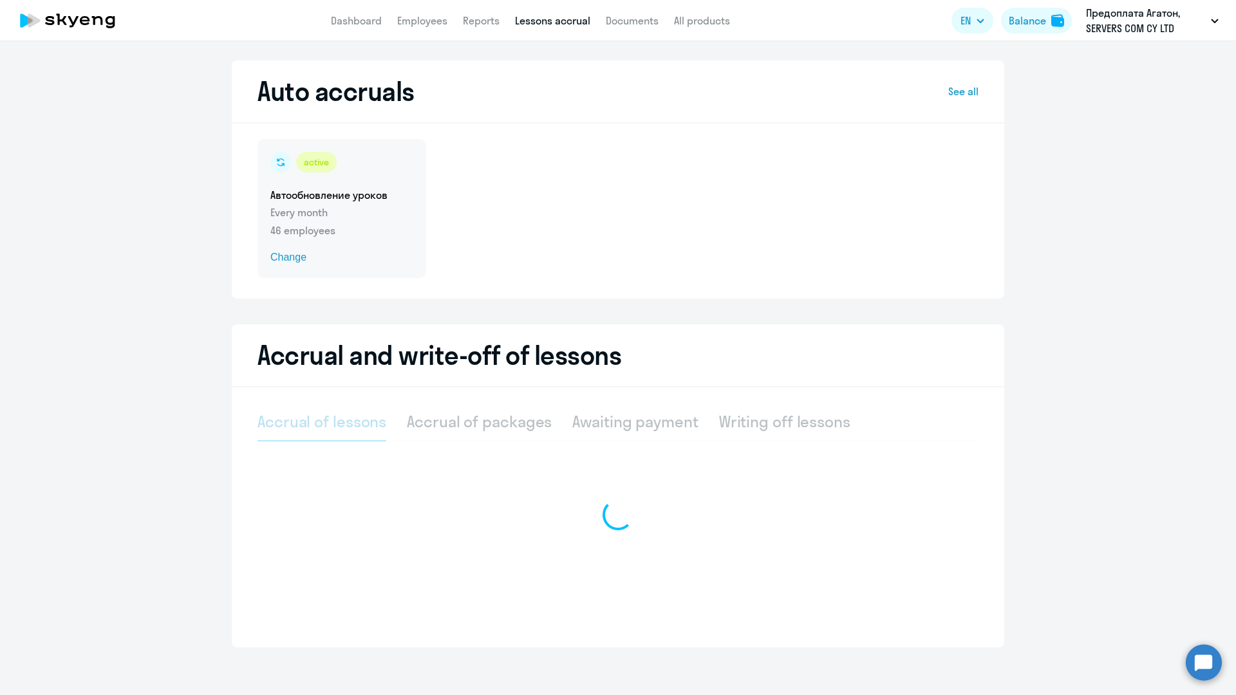
select select "10"
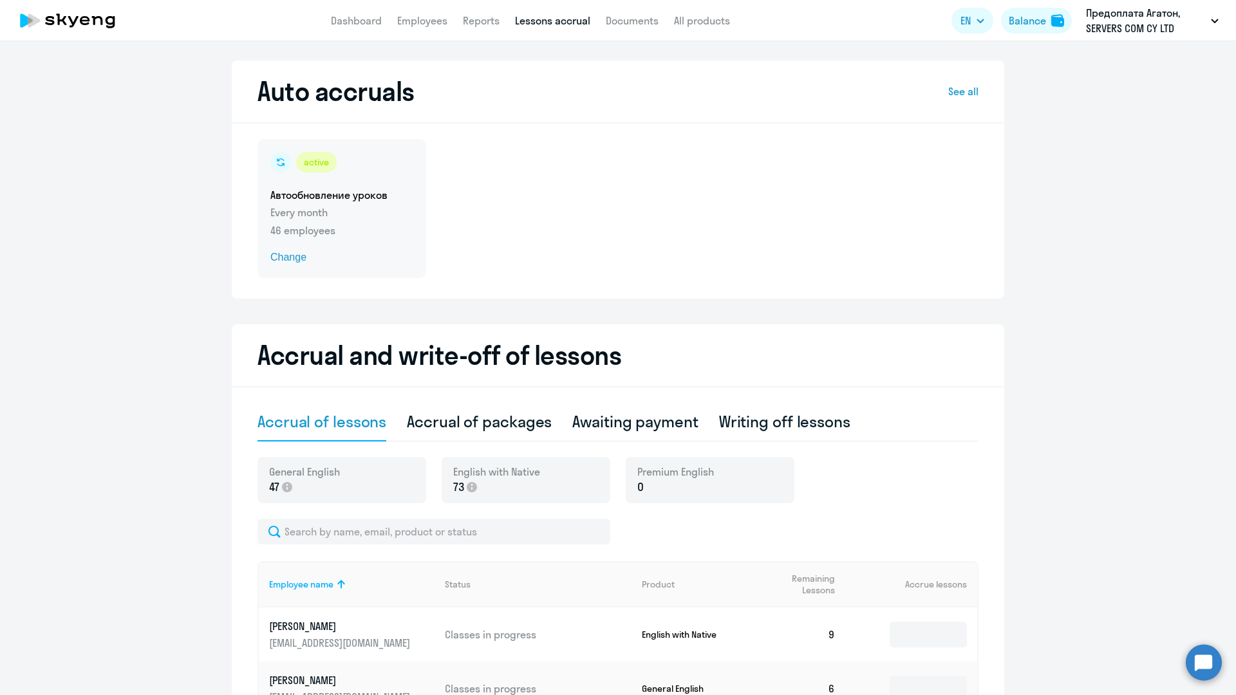
click at [333, 214] on p "Every month" at bounding box center [341, 212] width 143 height 15
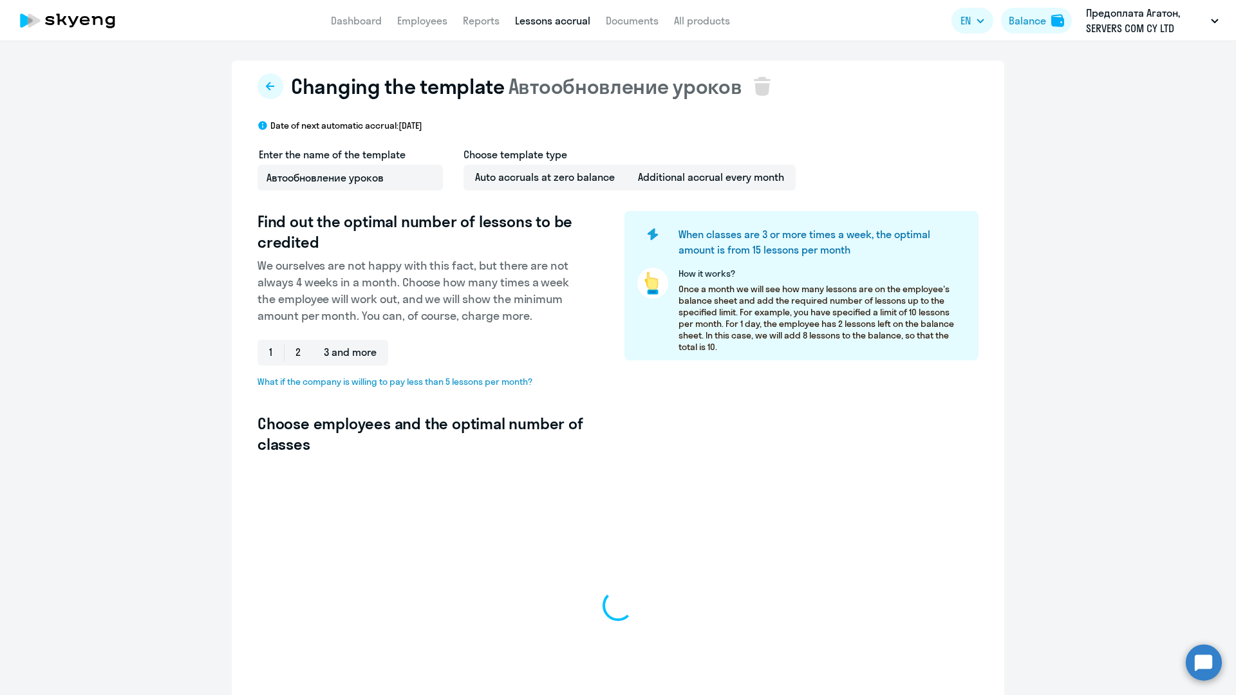
select select "10"
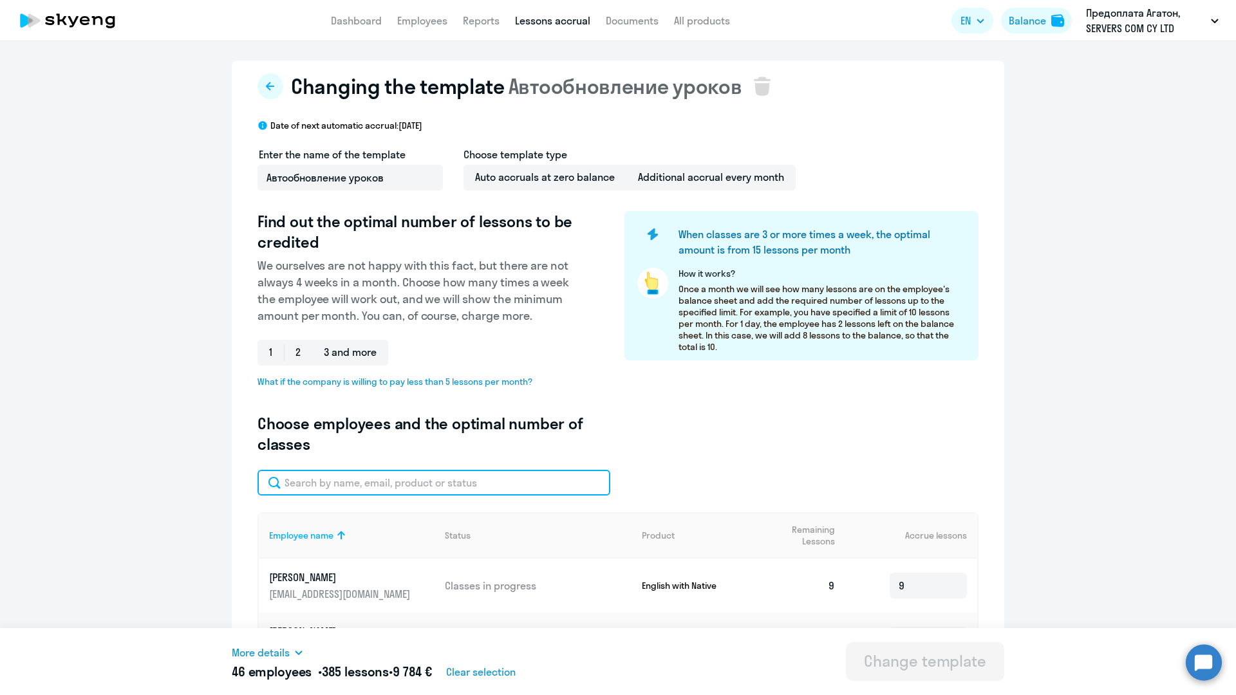
click at [358, 487] on input "text" at bounding box center [433, 483] width 353 height 26
type input "och"
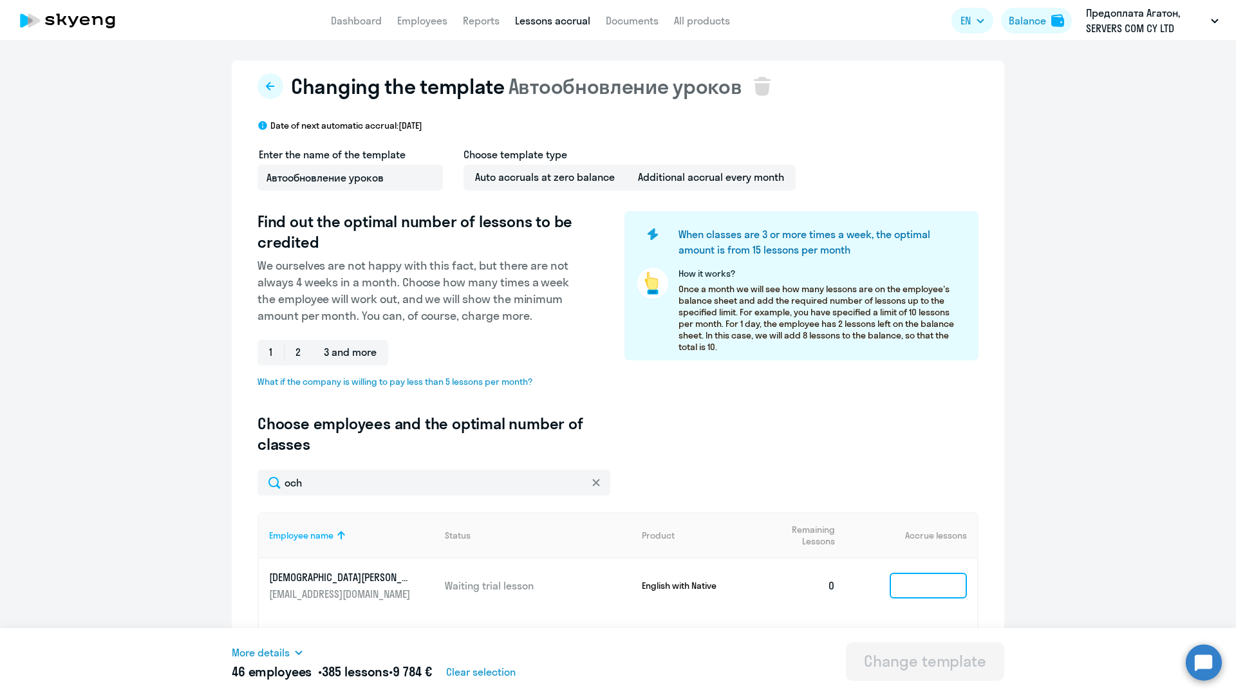
click at [925, 586] on input at bounding box center [927, 586] width 77 height 26
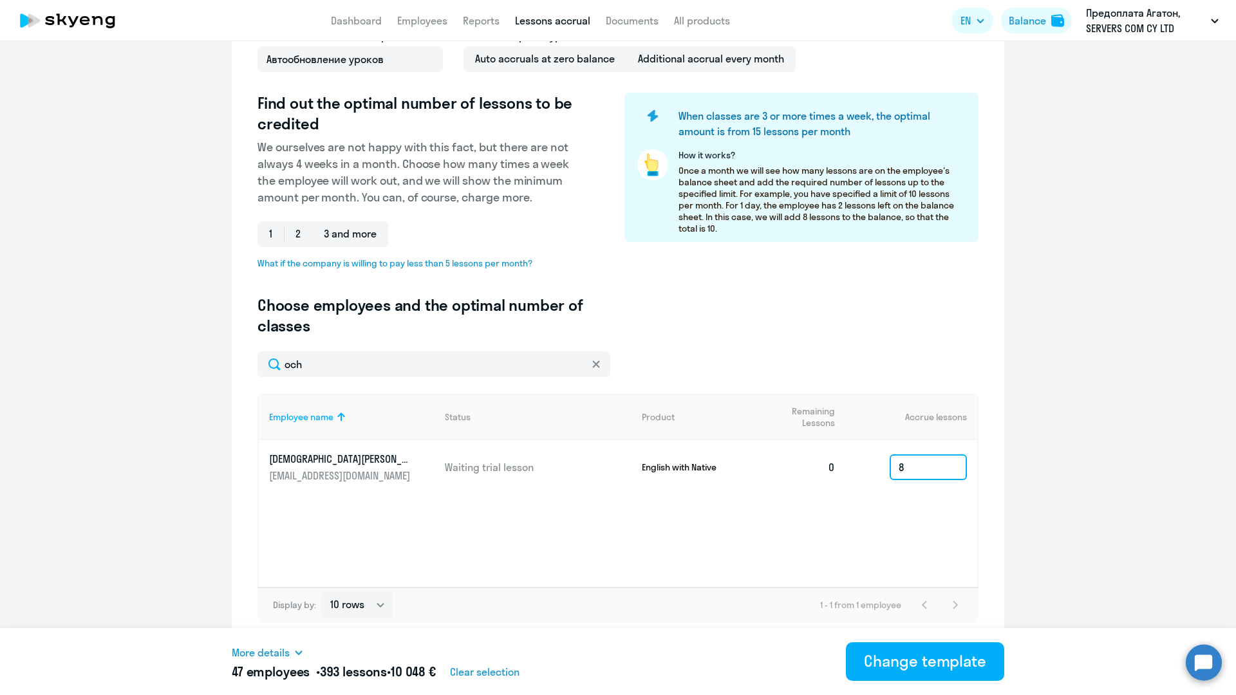
scroll to position [118, 0]
type input "8"
click at [903, 665] on div "Change template" at bounding box center [925, 661] width 122 height 21
